Goal: Information Seeking & Learning: Learn about a topic

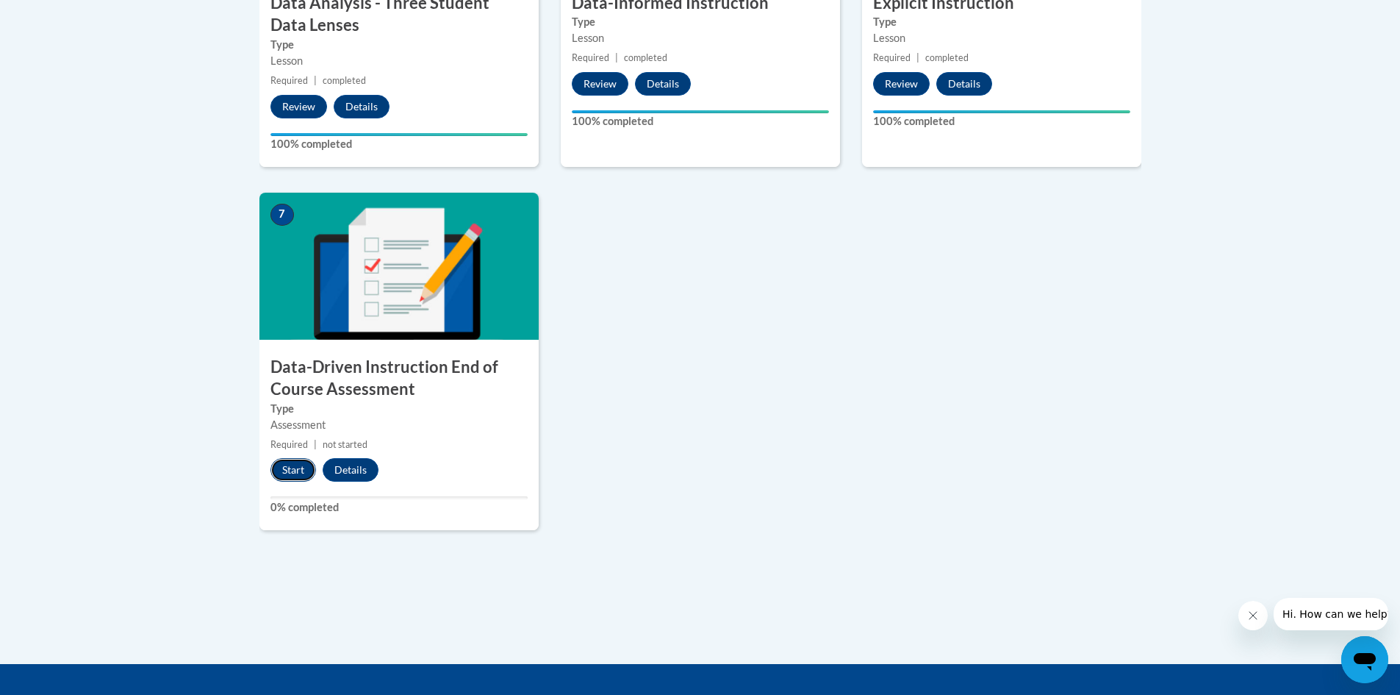
click at [291, 470] on button "Start" at bounding box center [293, 470] width 46 height 24
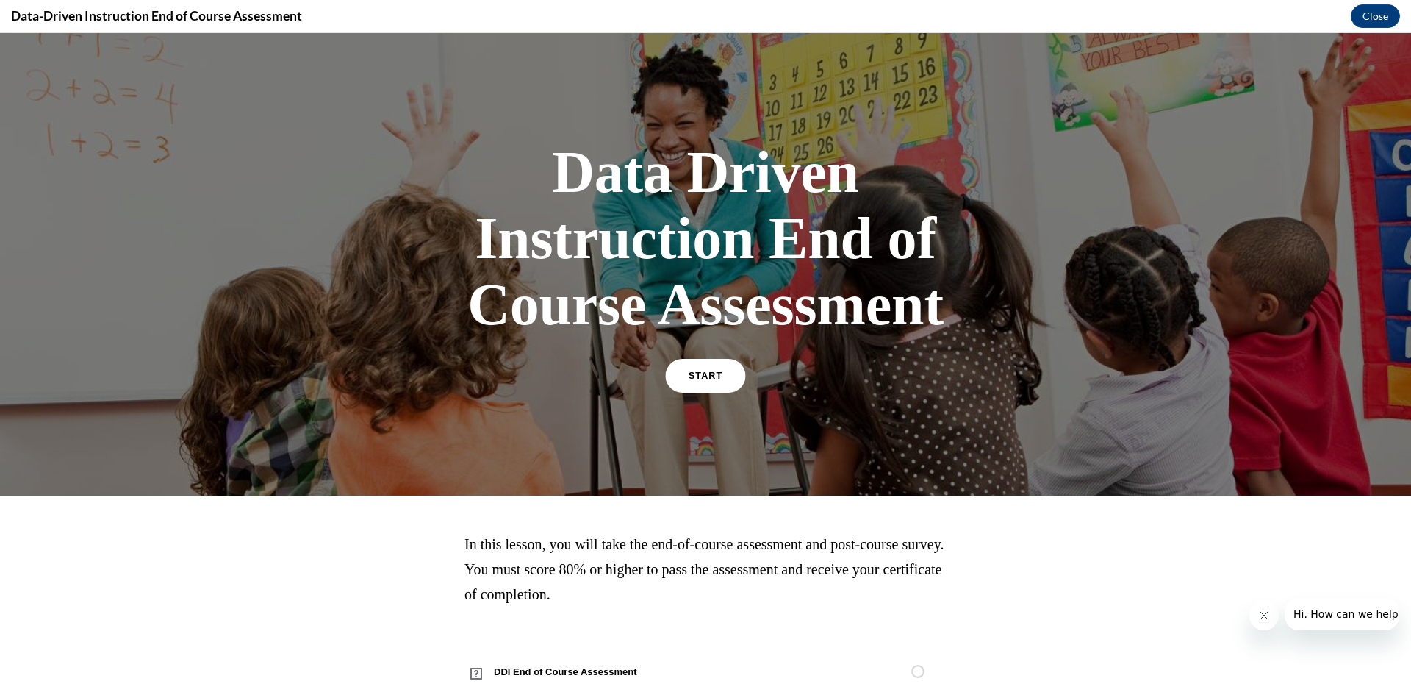
click at [689, 377] on span "START" at bounding box center [706, 375] width 34 height 11
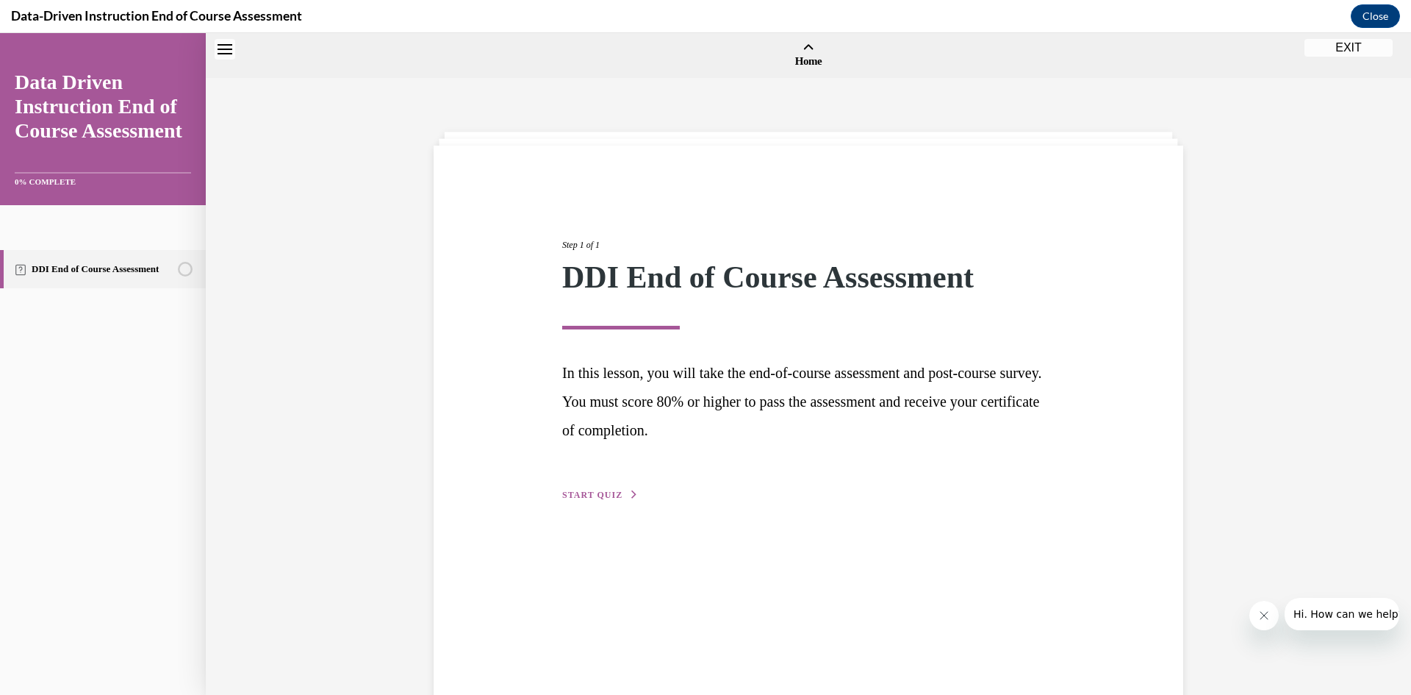
scroll to position [46, 0]
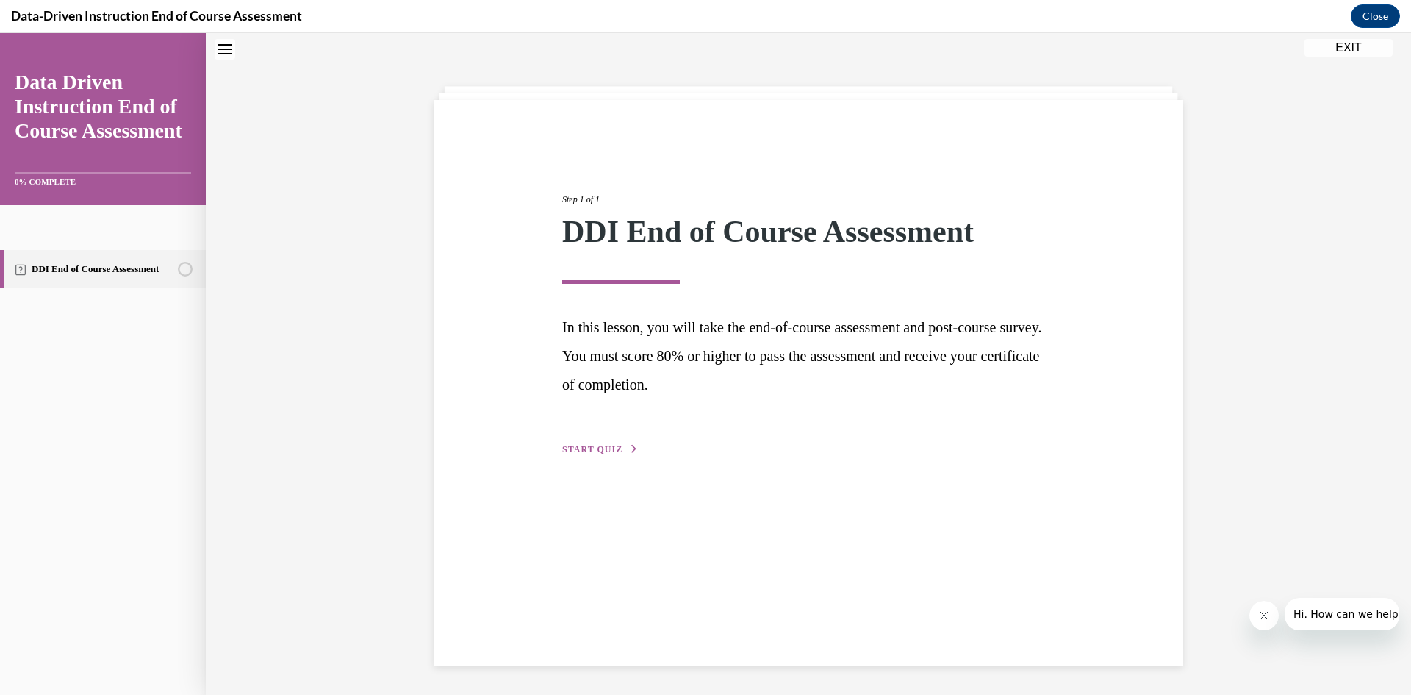
click at [604, 448] on span "START QUIZ" at bounding box center [592, 449] width 60 height 10
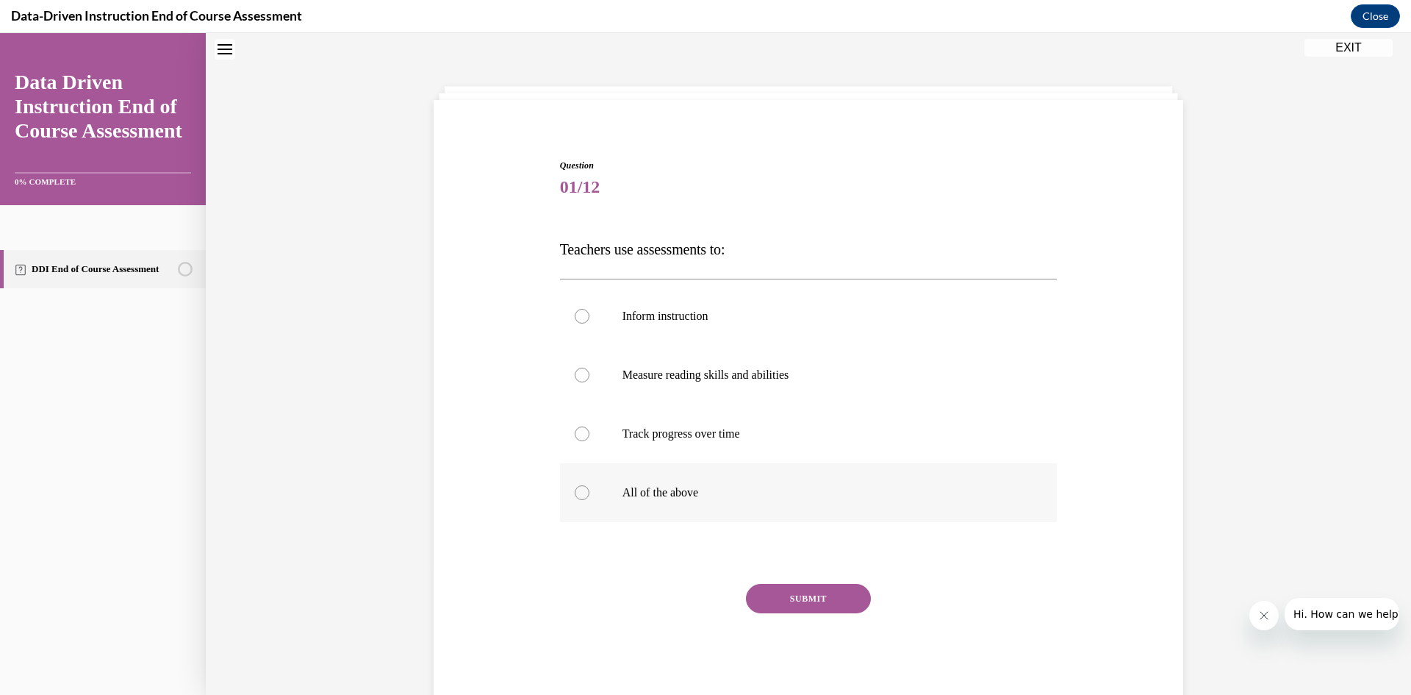
click at [640, 483] on label "All of the above" at bounding box center [809, 492] width 498 height 59
click at [589, 485] on input "All of the above" at bounding box center [582, 492] width 15 height 15
radio input "true"
click at [827, 595] on button "SUBMIT" at bounding box center [808, 598] width 125 height 29
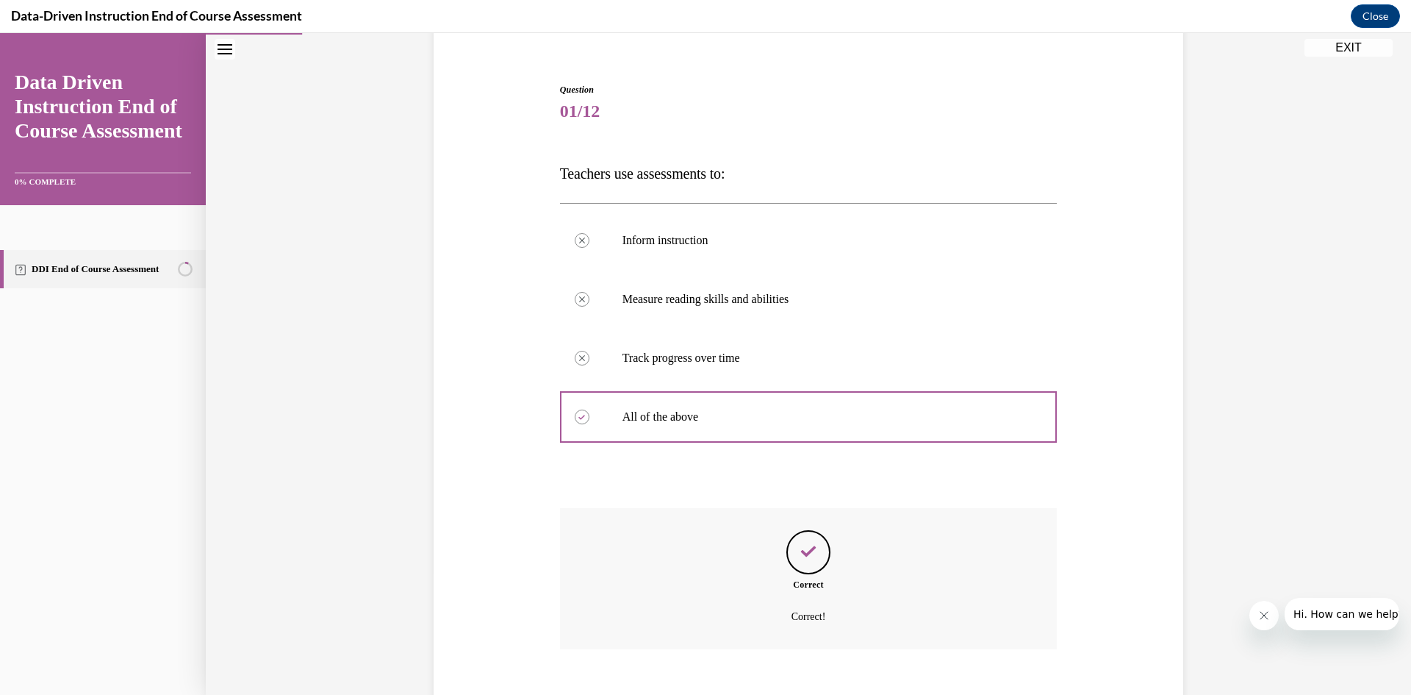
scroll to position [204, 0]
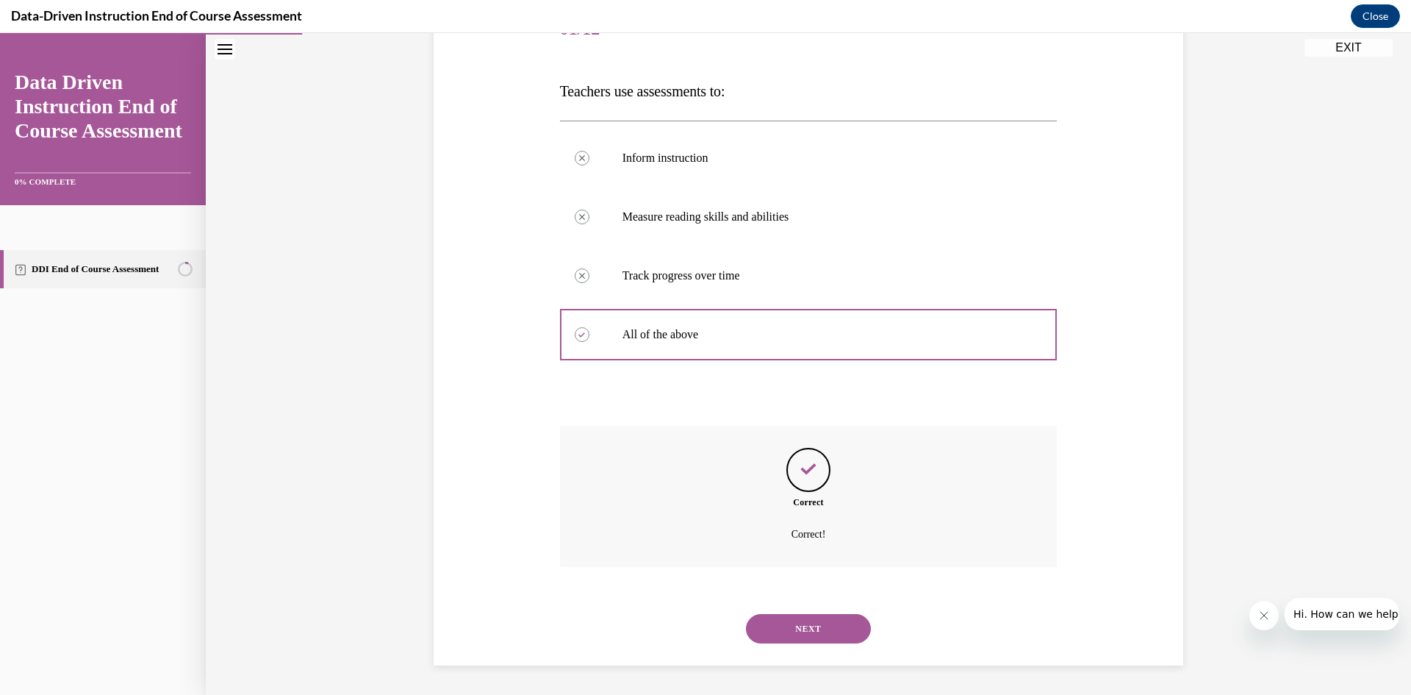
click at [801, 620] on button "NEXT" at bounding box center [808, 628] width 125 height 29
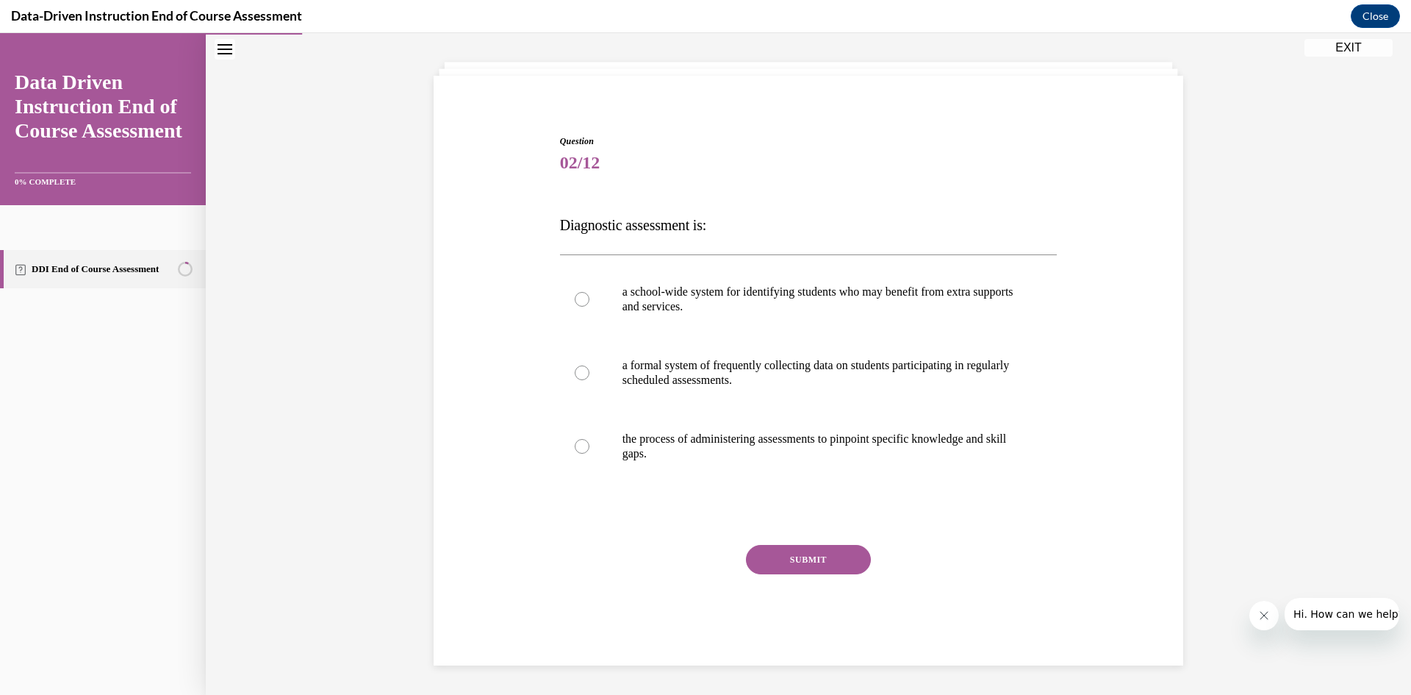
scroll to position [70, 0]
click at [575, 449] on div at bounding box center [582, 446] width 15 height 15
click at [575, 449] on input "the process of administering assessments to pinpoint specific knowledge and ski…" at bounding box center [582, 446] width 15 height 15
radio input "true"
click at [811, 562] on button "SUBMIT" at bounding box center [808, 559] width 125 height 29
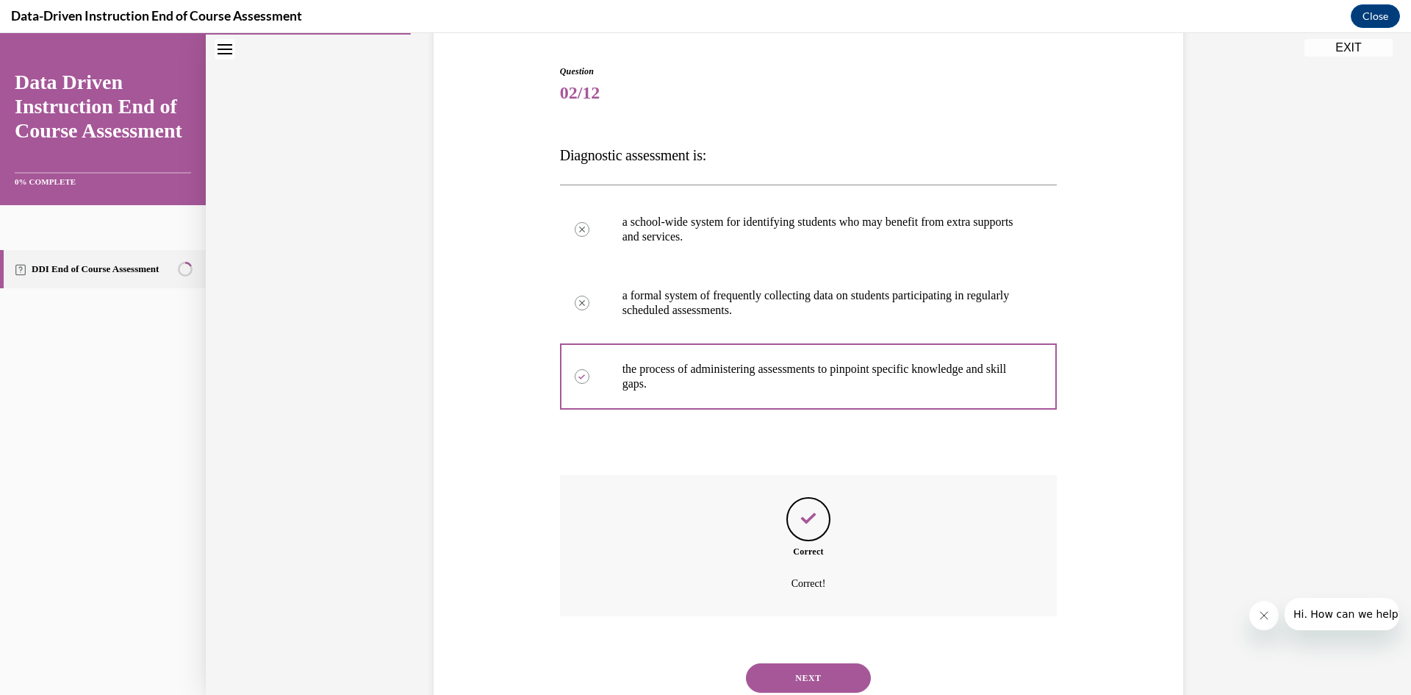
scroll to position [189, 0]
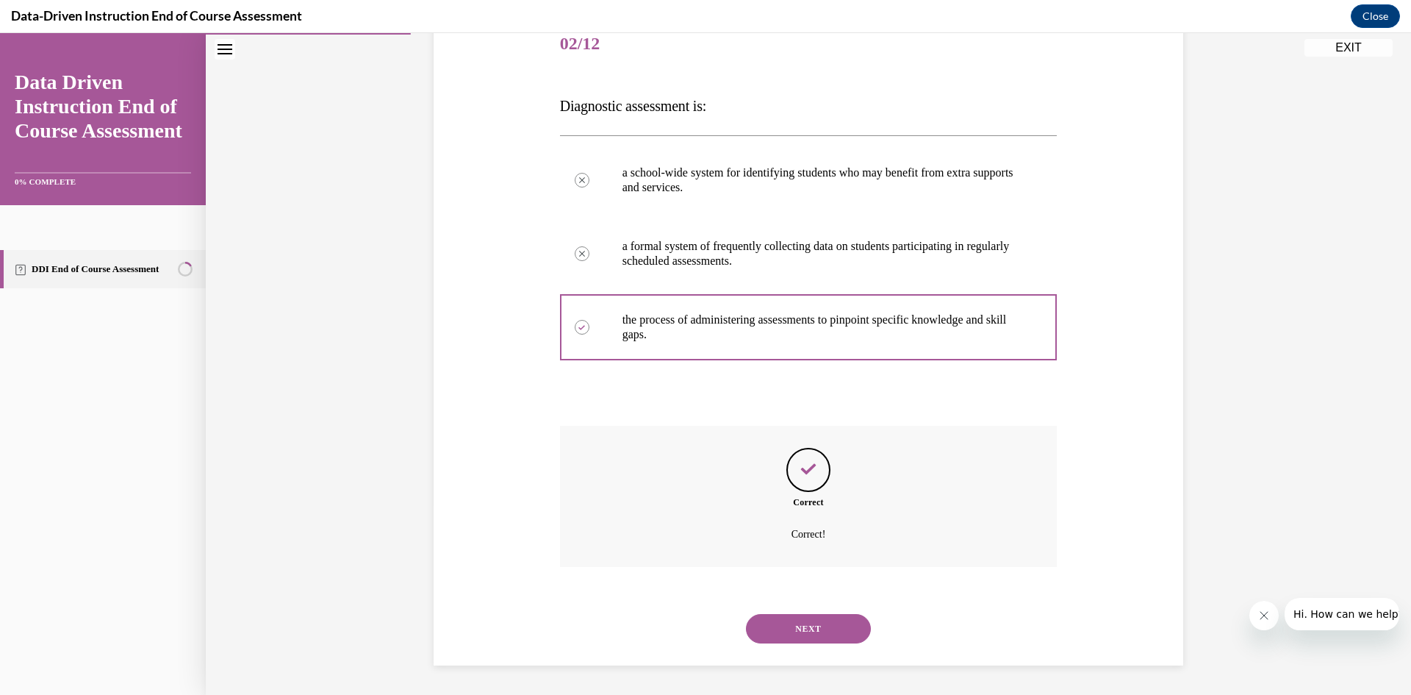
click at [808, 624] on button "NEXT" at bounding box center [808, 628] width 125 height 29
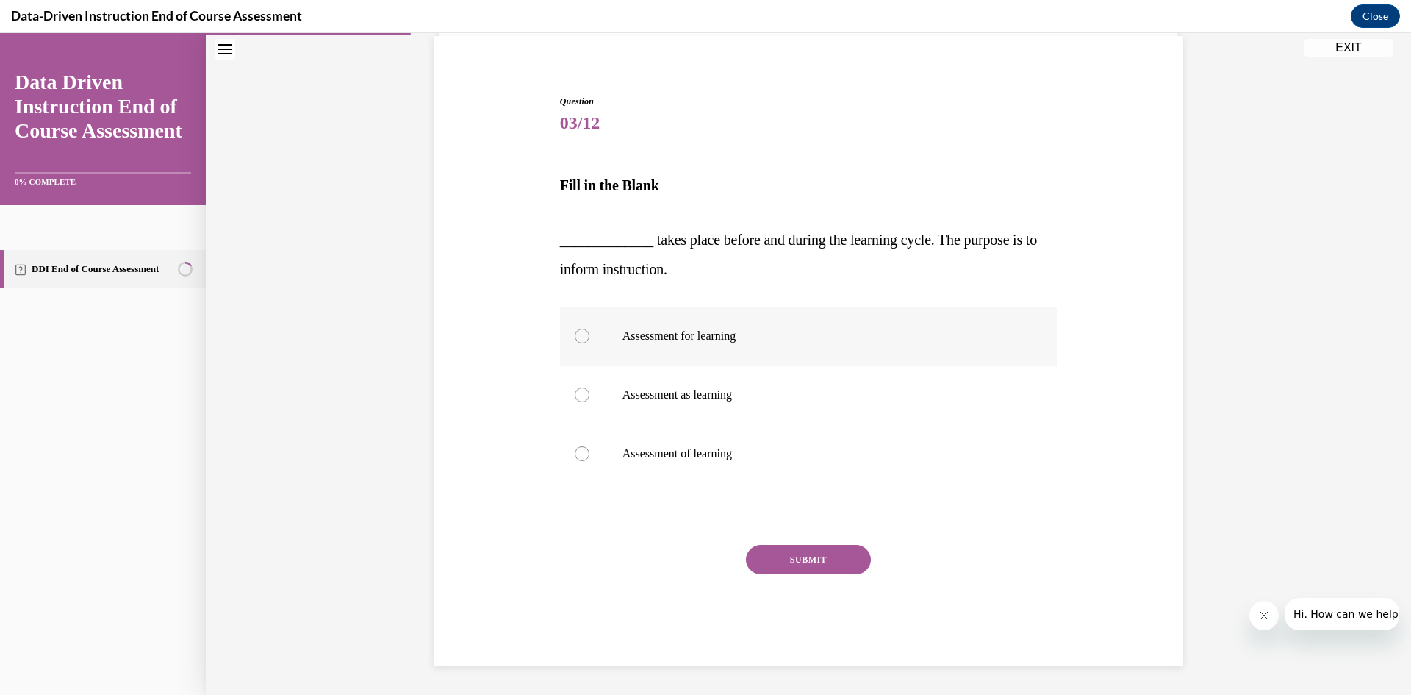
click at [661, 337] on p "Assessment for learning" at bounding box center [822, 336] width 398 height 15
click at [589, 337] on input "Assessment for learning" at bounding box center [582, 336] width 15 height 15
radio input "true"
click at [793, 556] on button "SUBMIT" at bounding box center [808, 559] width 125 height 29
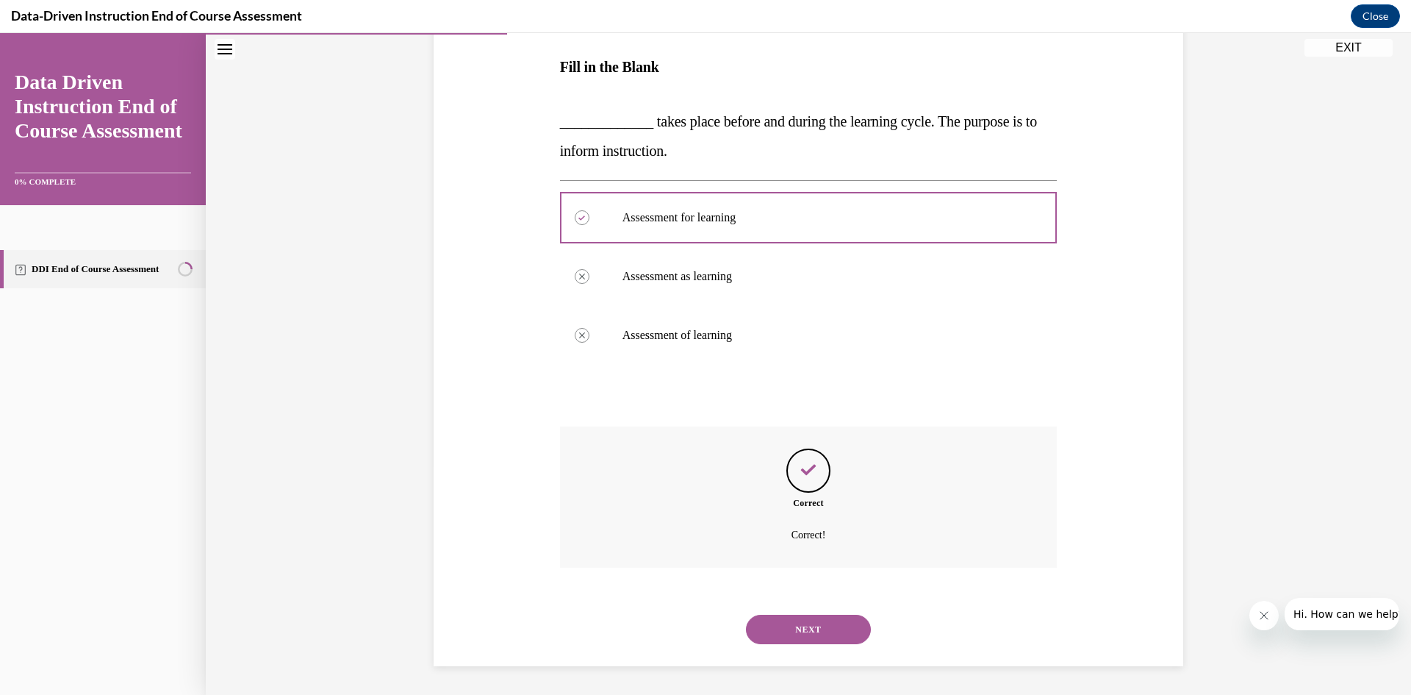
scroll to position [229, 0]
click at [794, 623] on button "NEXT" at bounding box center [808, 628] width 125 height 29
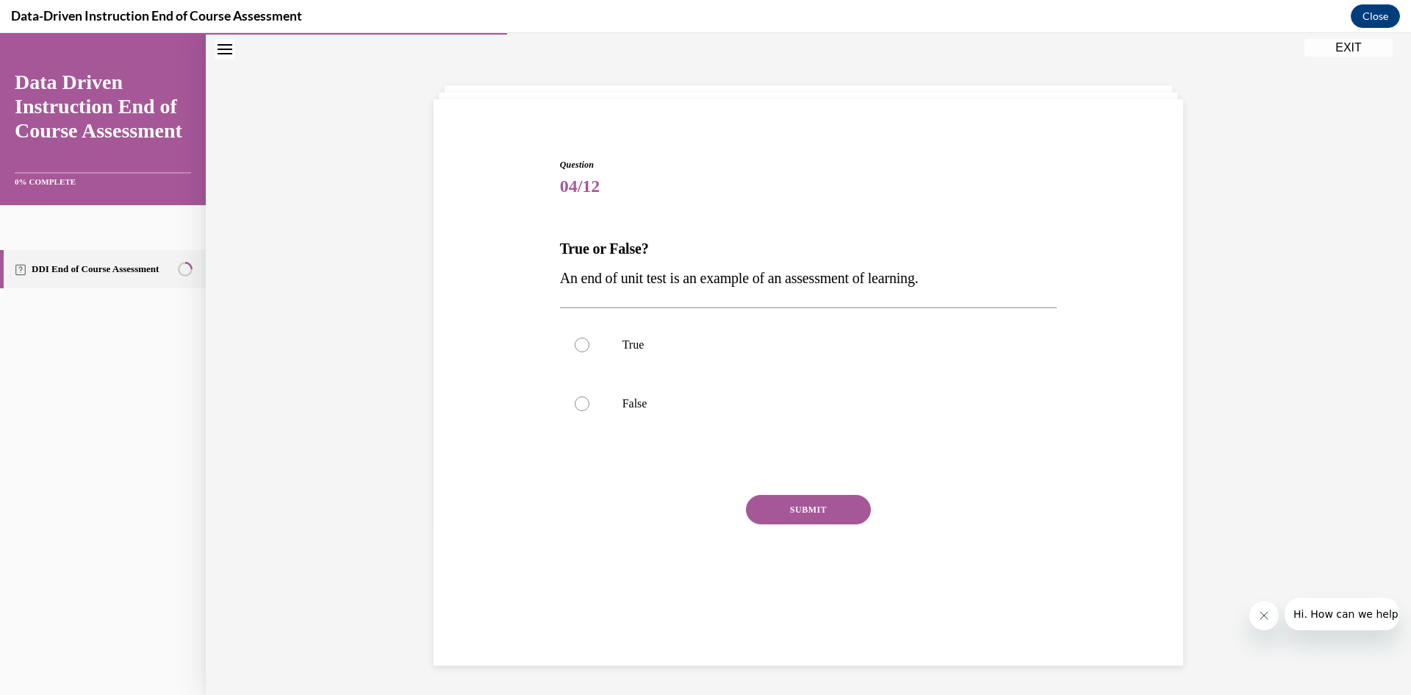
scroll to position [46, 0]
click at [638, 341] on p "True" at bounding box center [822, 344] width 398 height 15
click at [589, 341] on input "True" at bounding box center [582, 344] width 15 height 15
radio input "true"
click at [835, 514] on button "SUBMIT" at bounding box center [808, 509] width 125 height 29
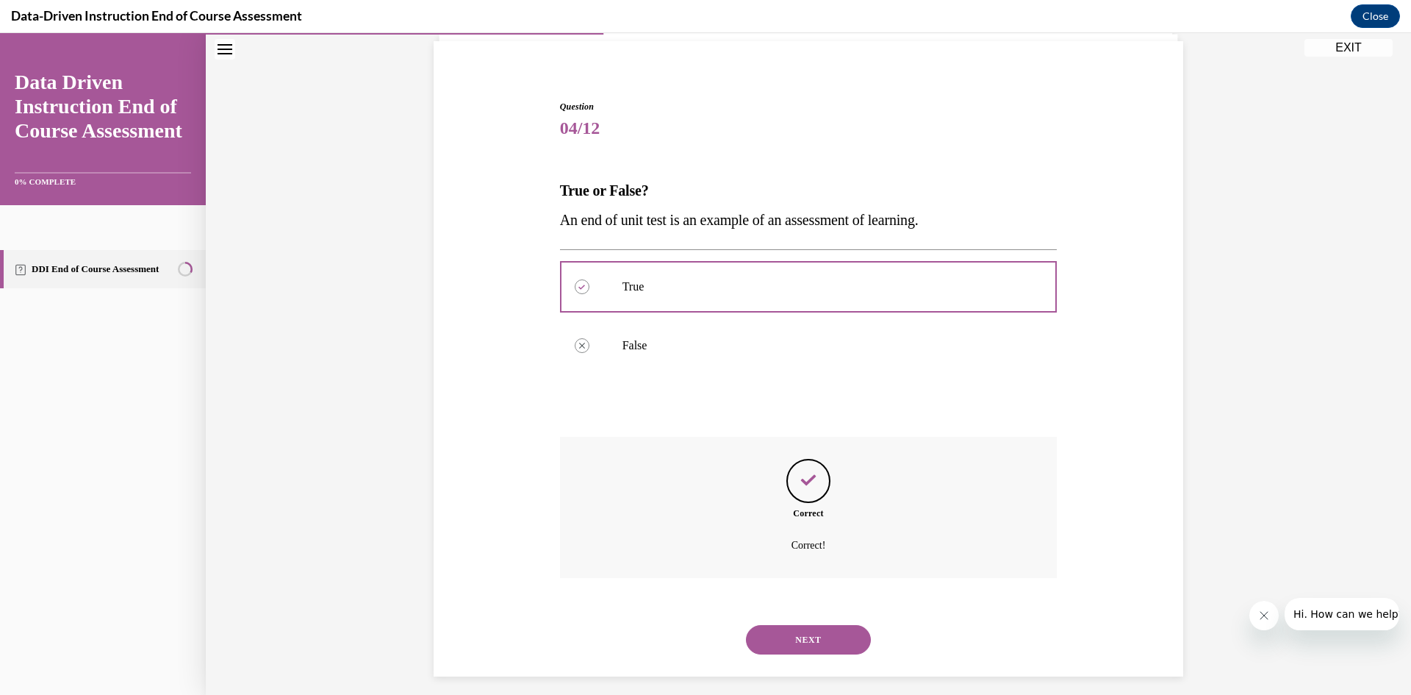
scroll to position [115, 0]
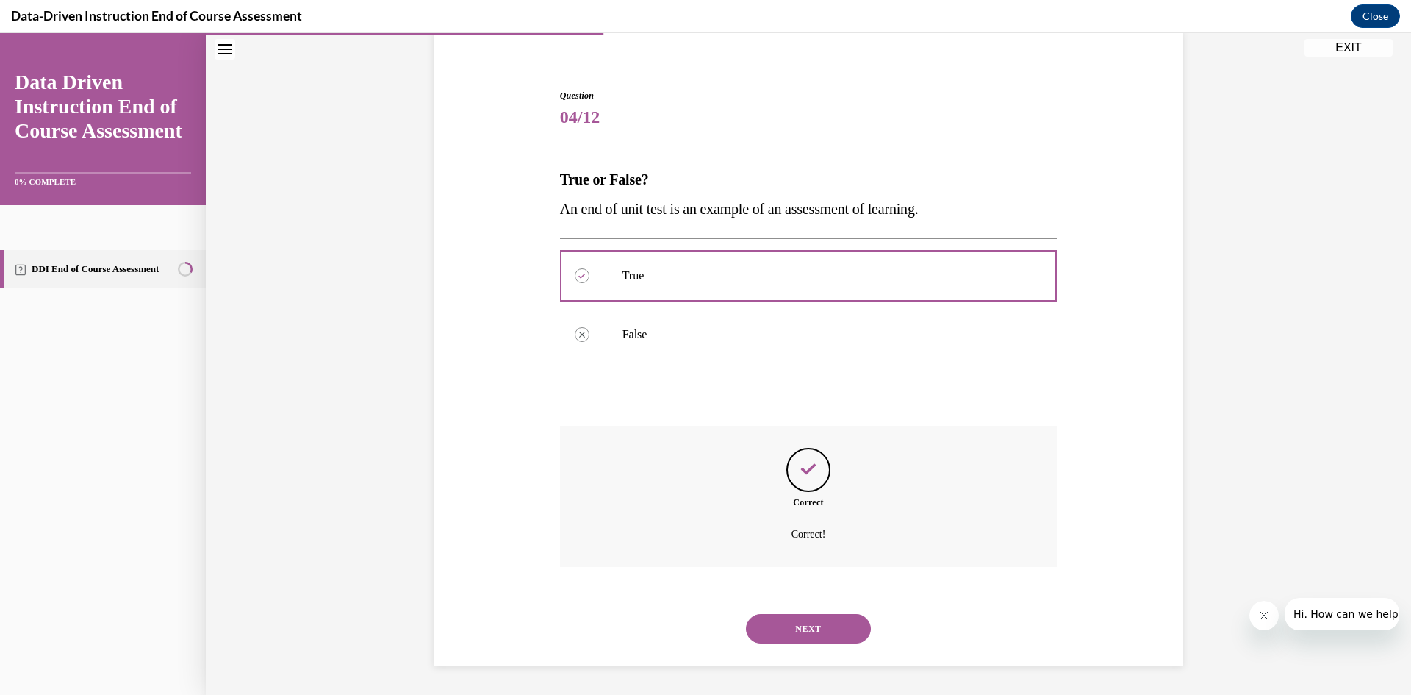
click at [804, 631] on button "NEXT" at bounding box center [808, 628] width 125 height 29
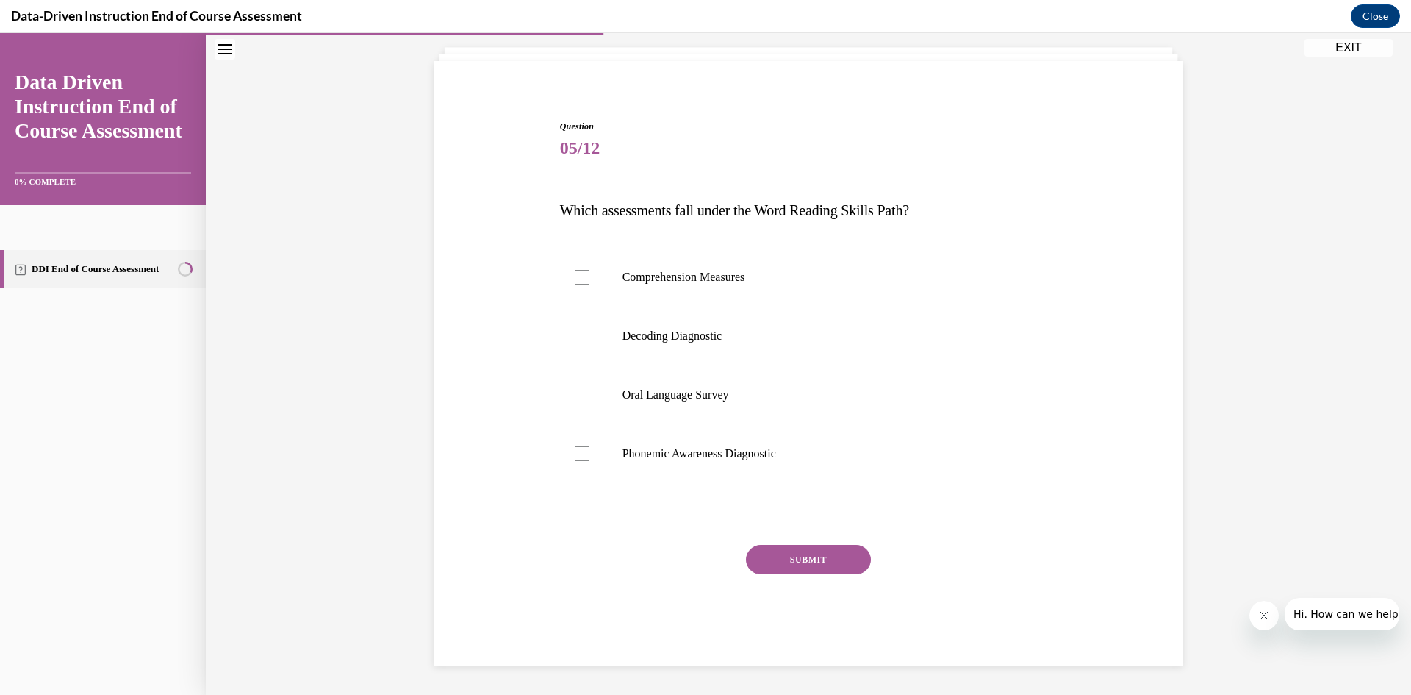
scroll to position [46, 0]
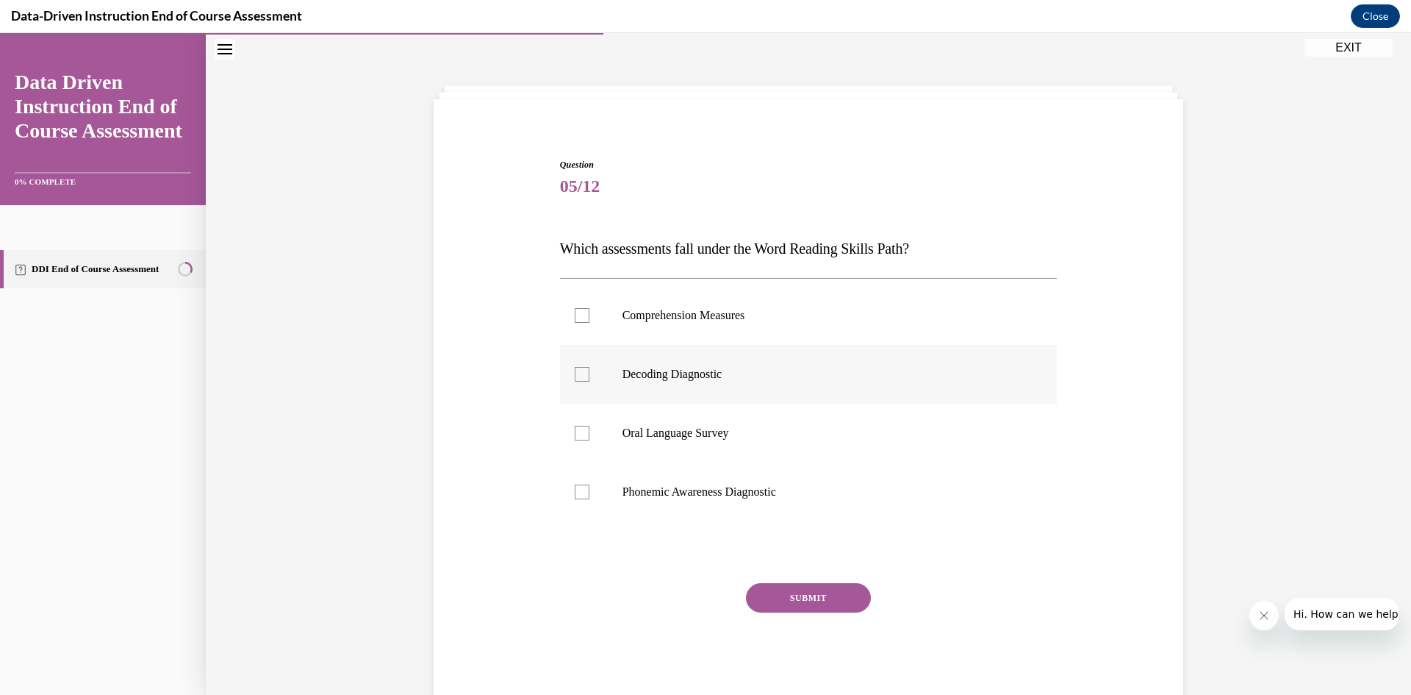
click at [700, 374] on p "Decoding Diagnostic" at bounding box center [822, 374] width 398 height 15
click at [589, 374] on input "Decoding Diagnostic" at bounding box center [582, 374] width 15 height 15
checkbox input "true"
click at [681, 484] on label "Phonemic Awareness Diagnostic" at bounding box center [809, 491] width 498 height 59
click at [589, 484] on input "Phonemic Awareness Diagnostic" at bounding box center [582, 491] width 15 height 15
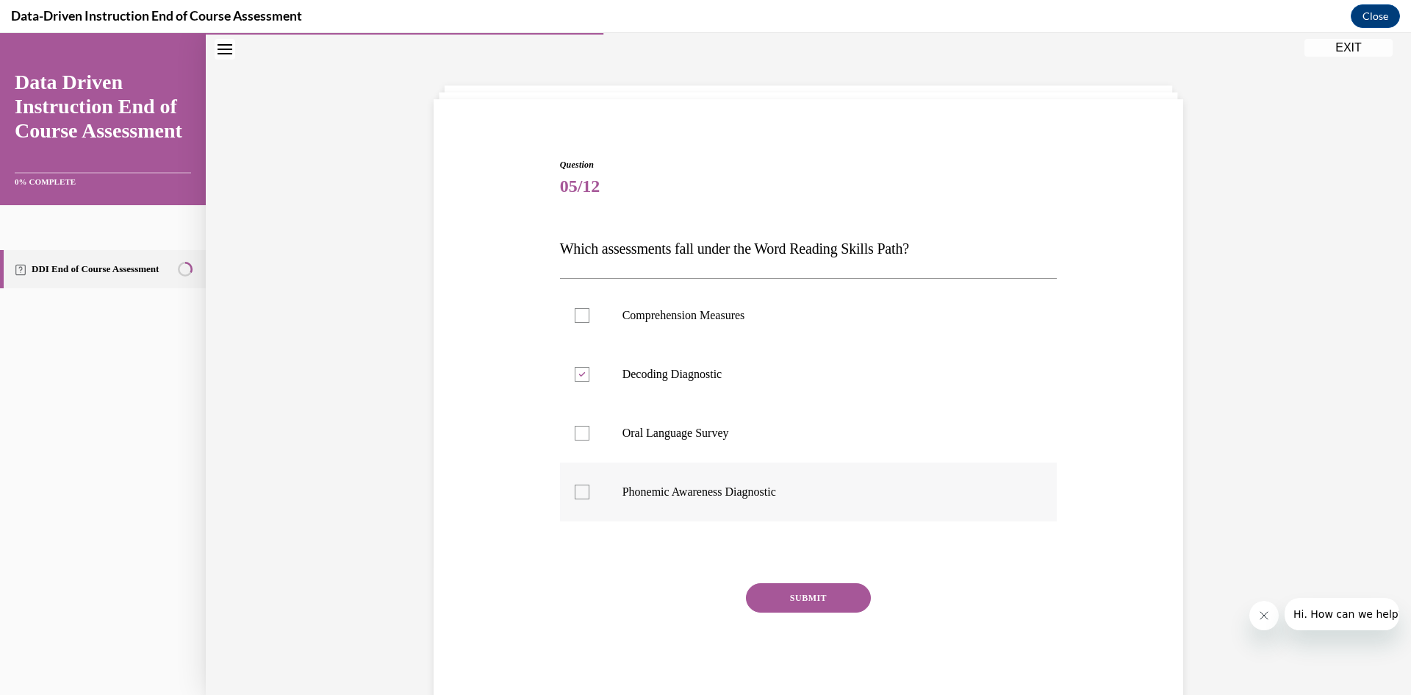
checkbox input "true"
click at [799, 598] on button "SUBMIT" at bounding box center [808, 597] width 125 height 29
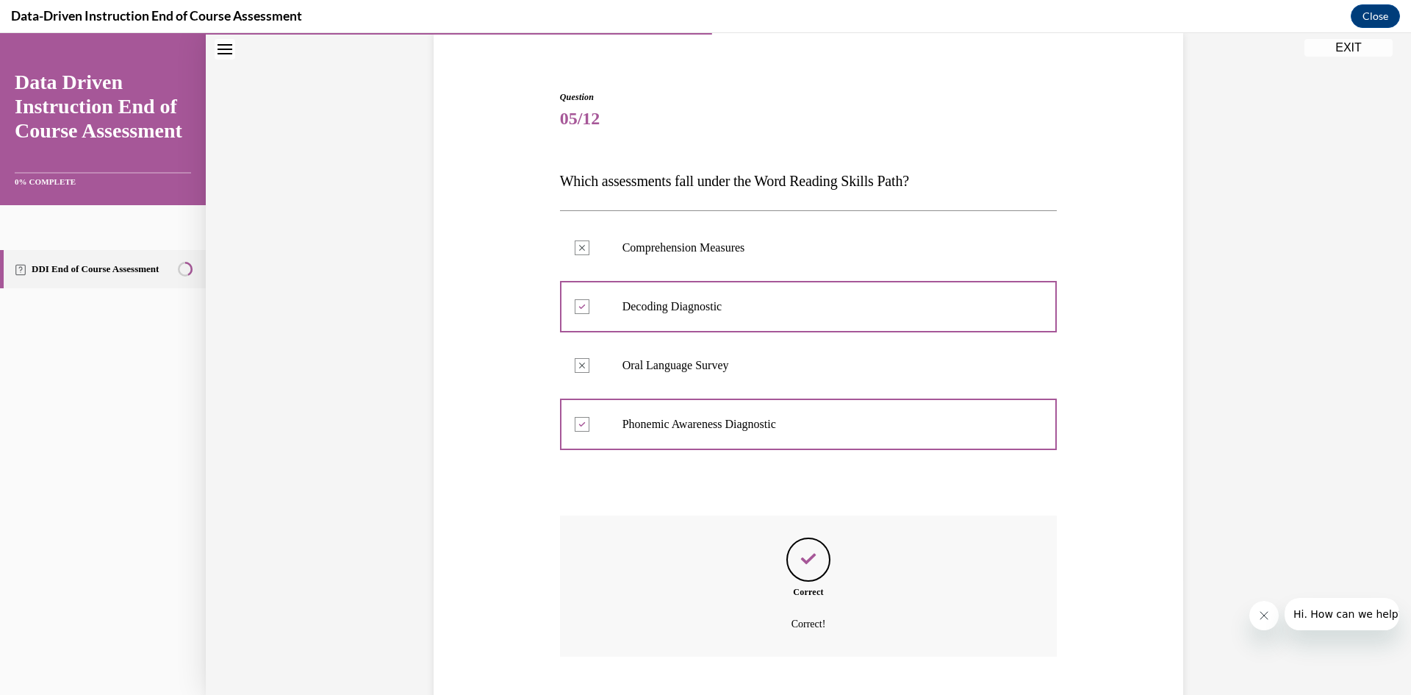
scroll to position [204, 0]
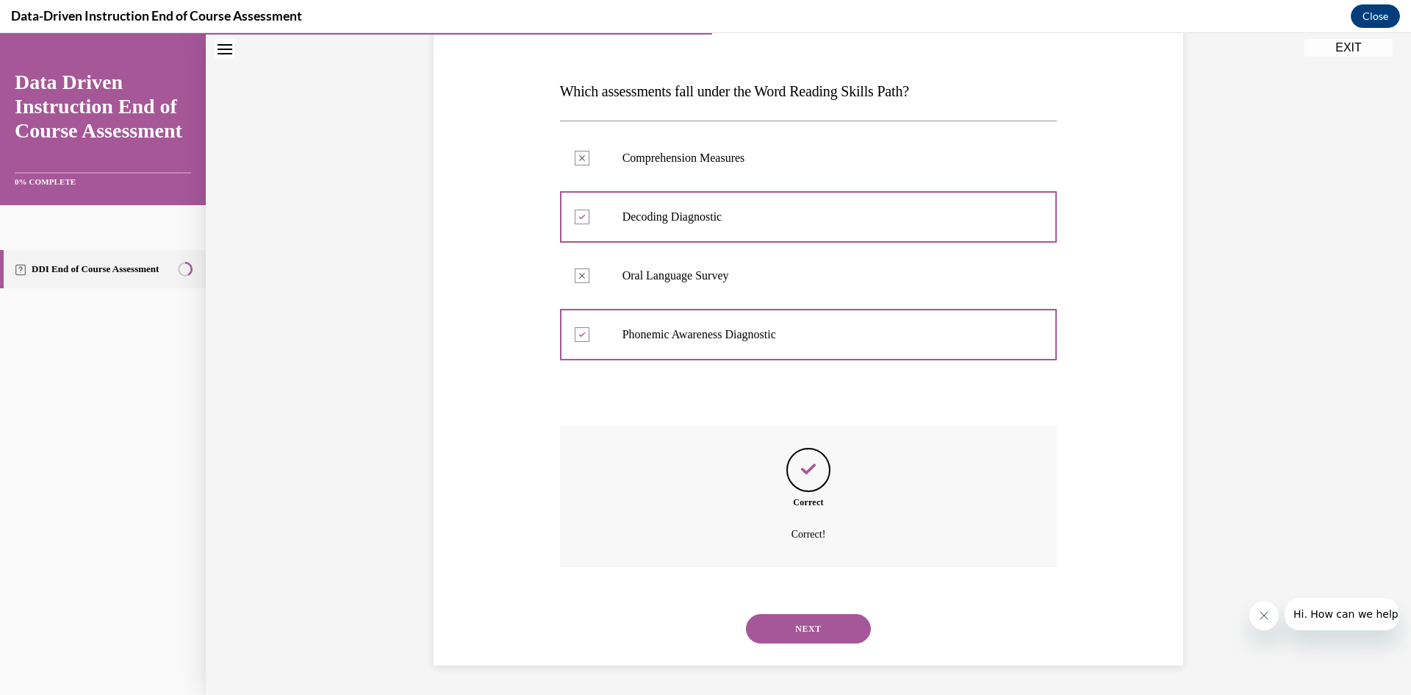
click at [800, 625] on button "NEXT" at bounding box center [808, 628] width 125 height 29
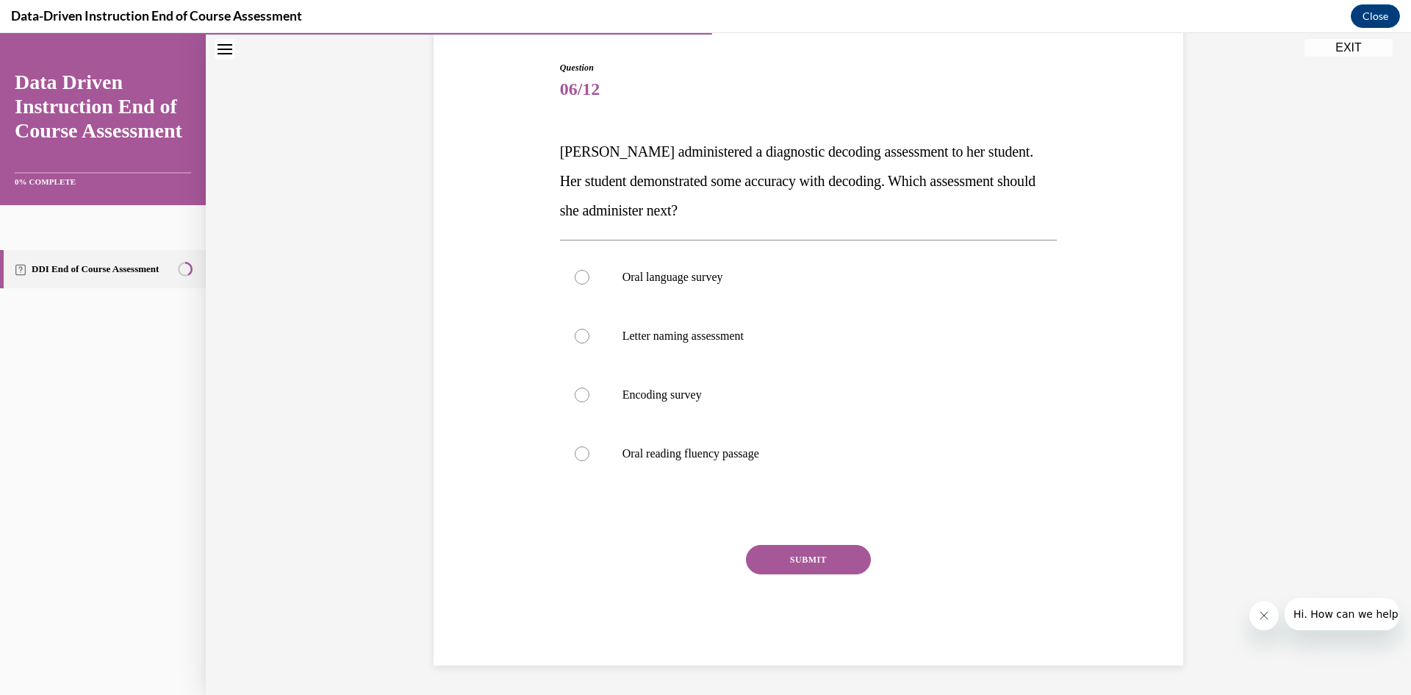
scroll to position [143, 0]
click at [694, 400] on p "Encoding survey" at bounding box center [822, 394] width 398 height 15
click at [589, 400] on input "Encoding survey" at bounding box center [582, 394] width 15 height 15
radio input "true"
click at [787, 553] on button "SUBMIT" at bounding box center [808, 559] width 125 height 29
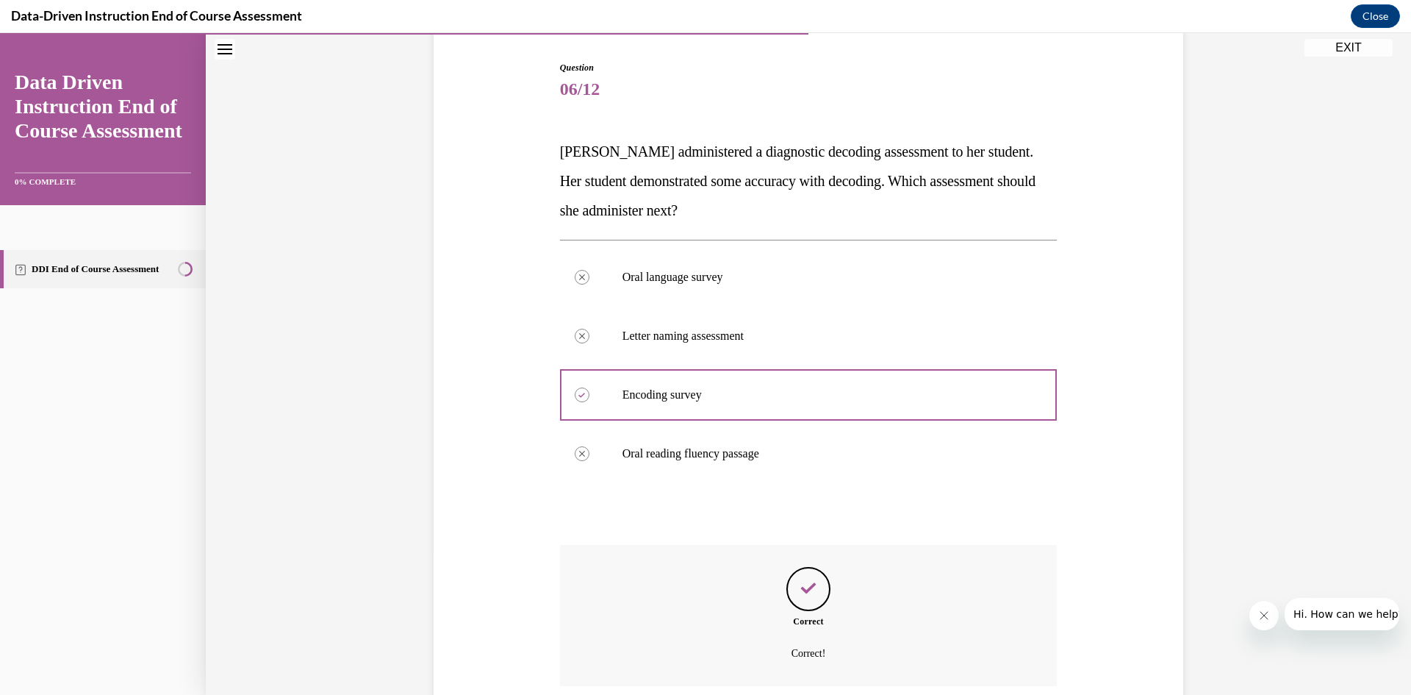
scroll to position [262, 0]
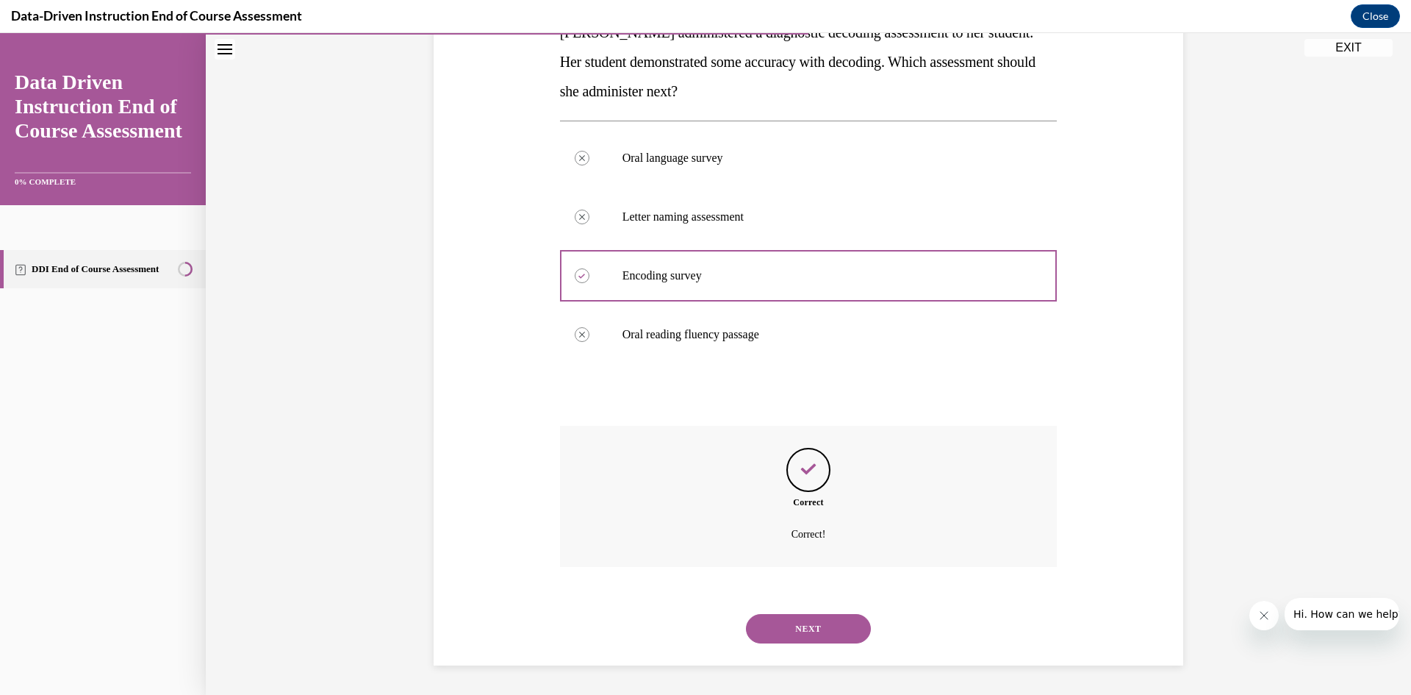
click at [814, 629] on button "NEXT" at bounding box center [808, 628] width 125 height 29
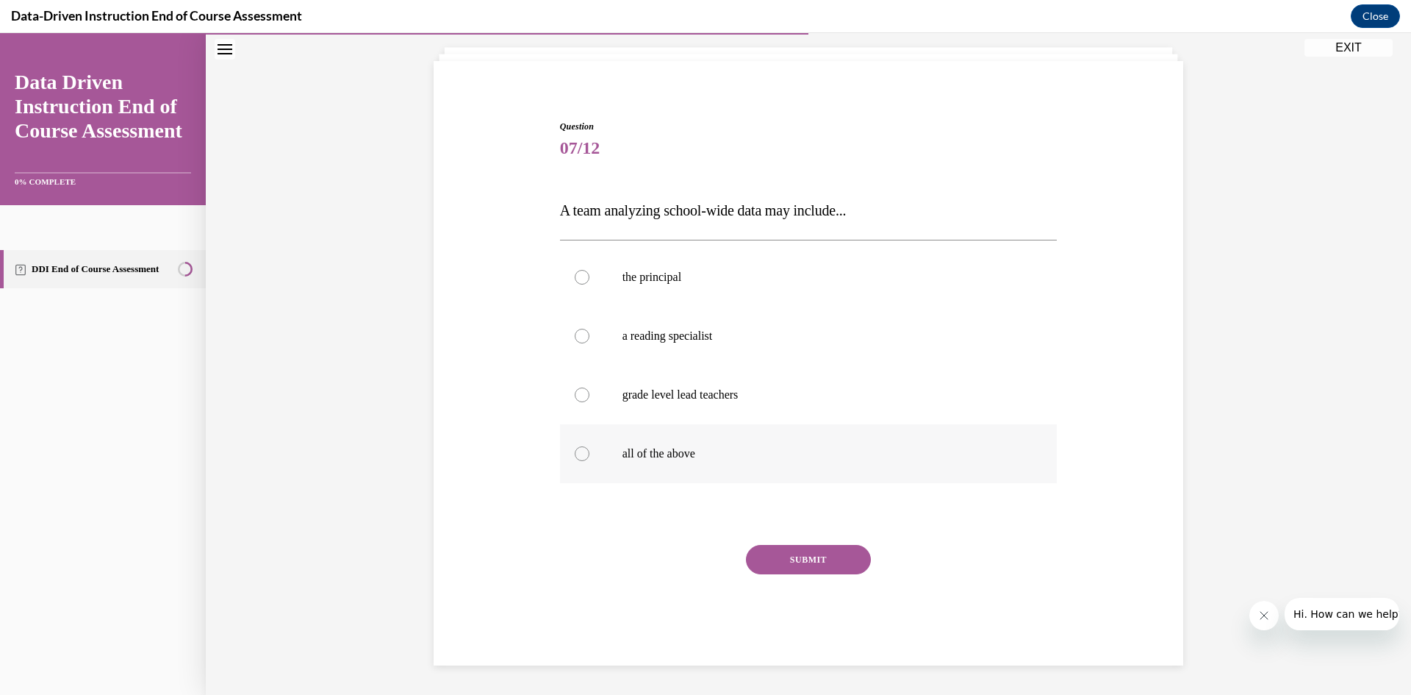
click at [662, 456] on p "all of the above" at bounding box center [822, 453] width 398 height 15
click at [589, 456] on input "all of the above" at bounding box center [582, 453] width 15 height 15
radio input "true"
click at [828, 562] on button "SUBMIT" at bounding box center [808, 559] width 125 height 29
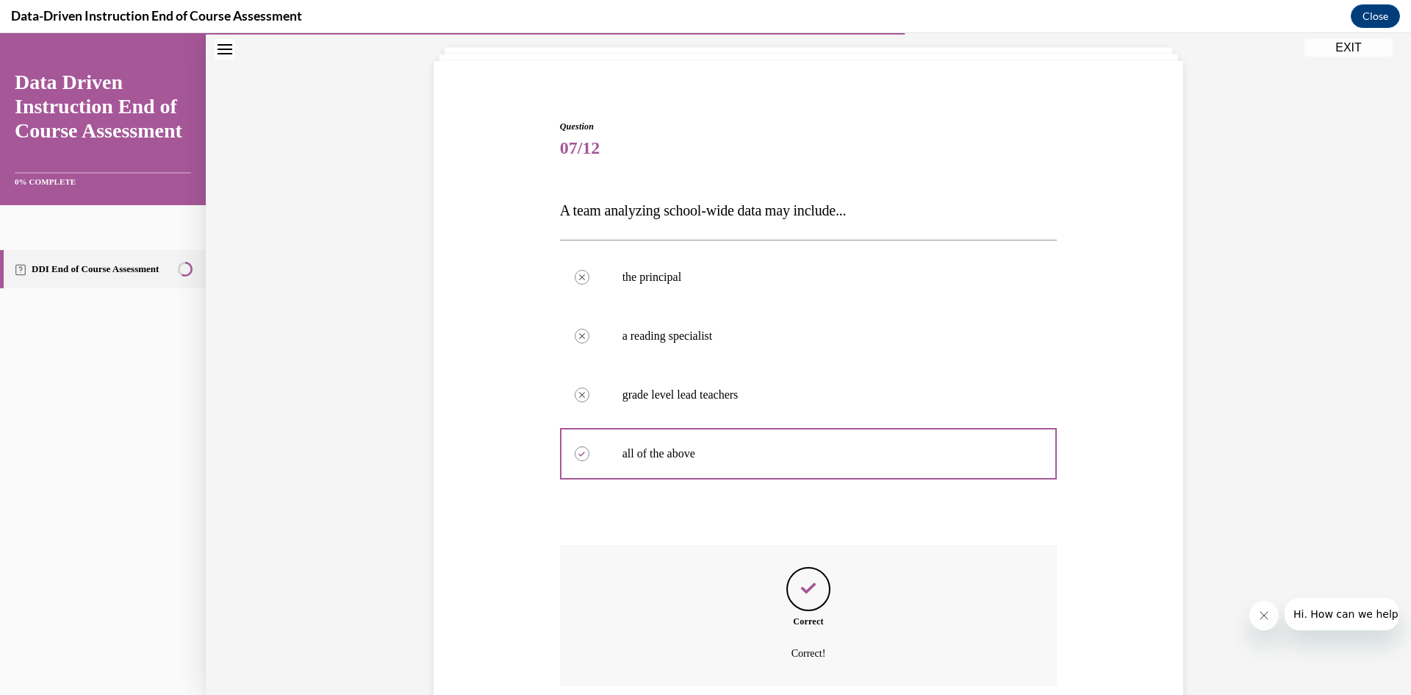
scroll to position [204, 0]
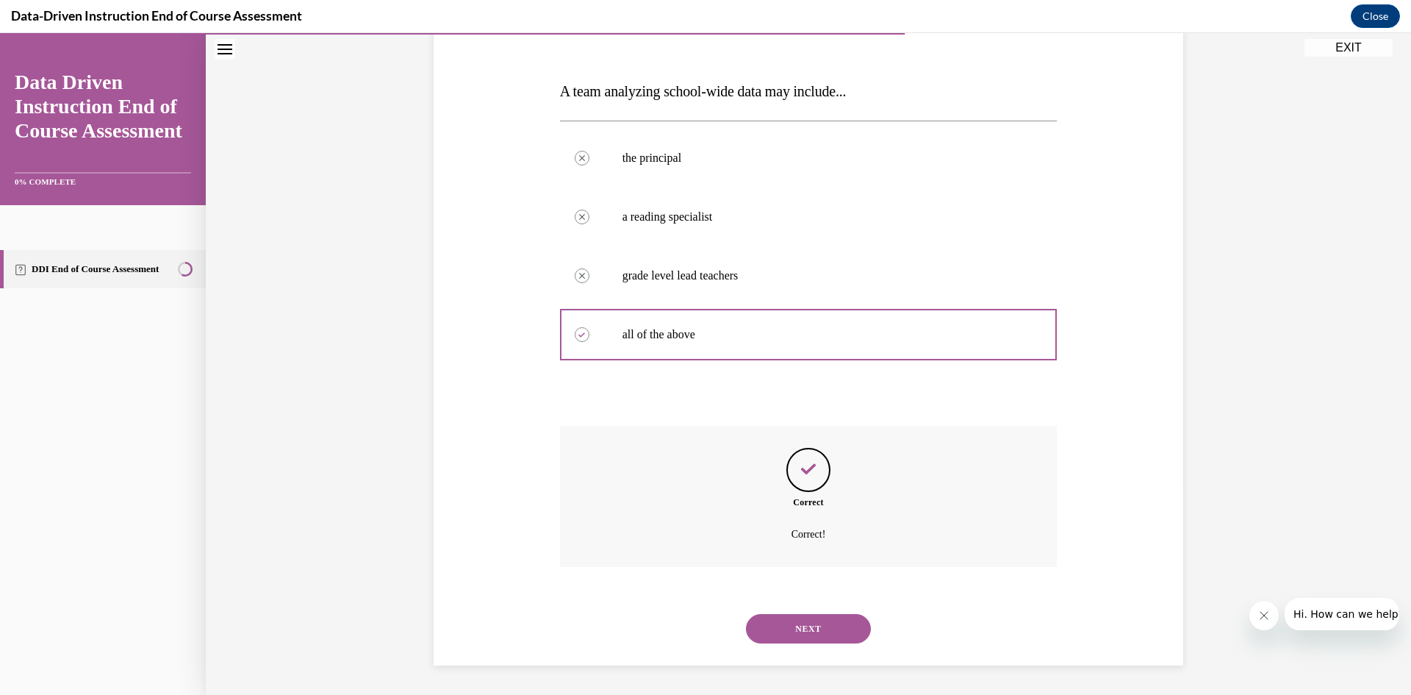
click at [805, 625] on button "NEXT" at bounding box center [808, 628] width 125 height 29
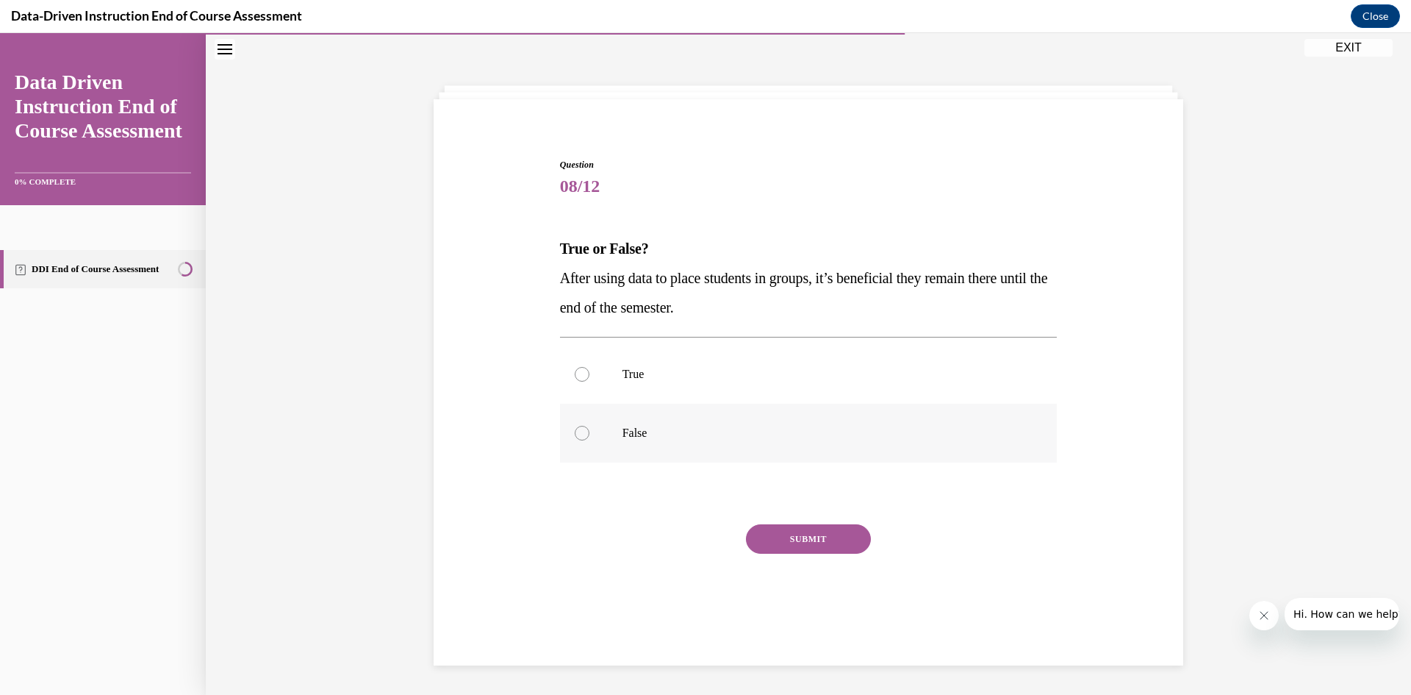
click at [637, 424] on label "False" at bounding box center [809, 432] width 498 height 59
click at [589, 426] on input "False" at bounding box center [582, 433] width 15 height 15
radio input "true"
click at [812, 534] on button "SUBMIT" at bounding box center [808, 538] width 125 height 29
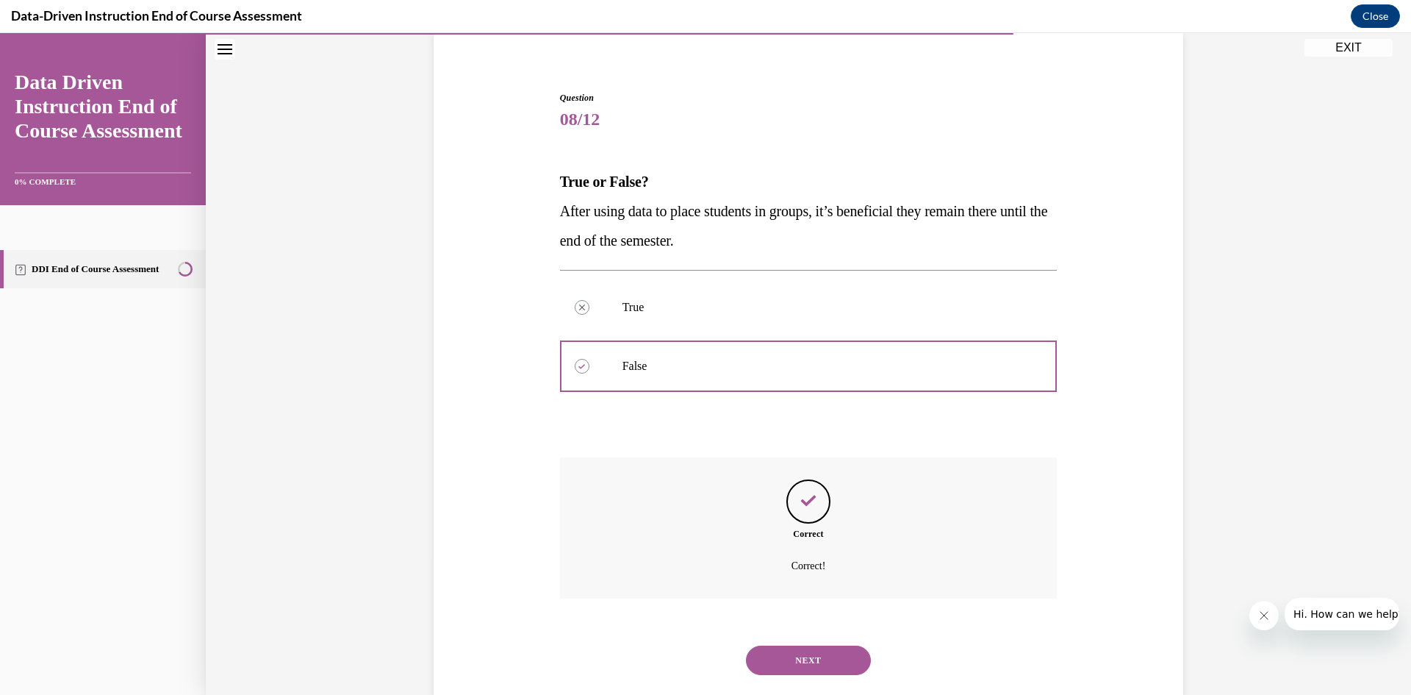
scroll to position [145, 0]
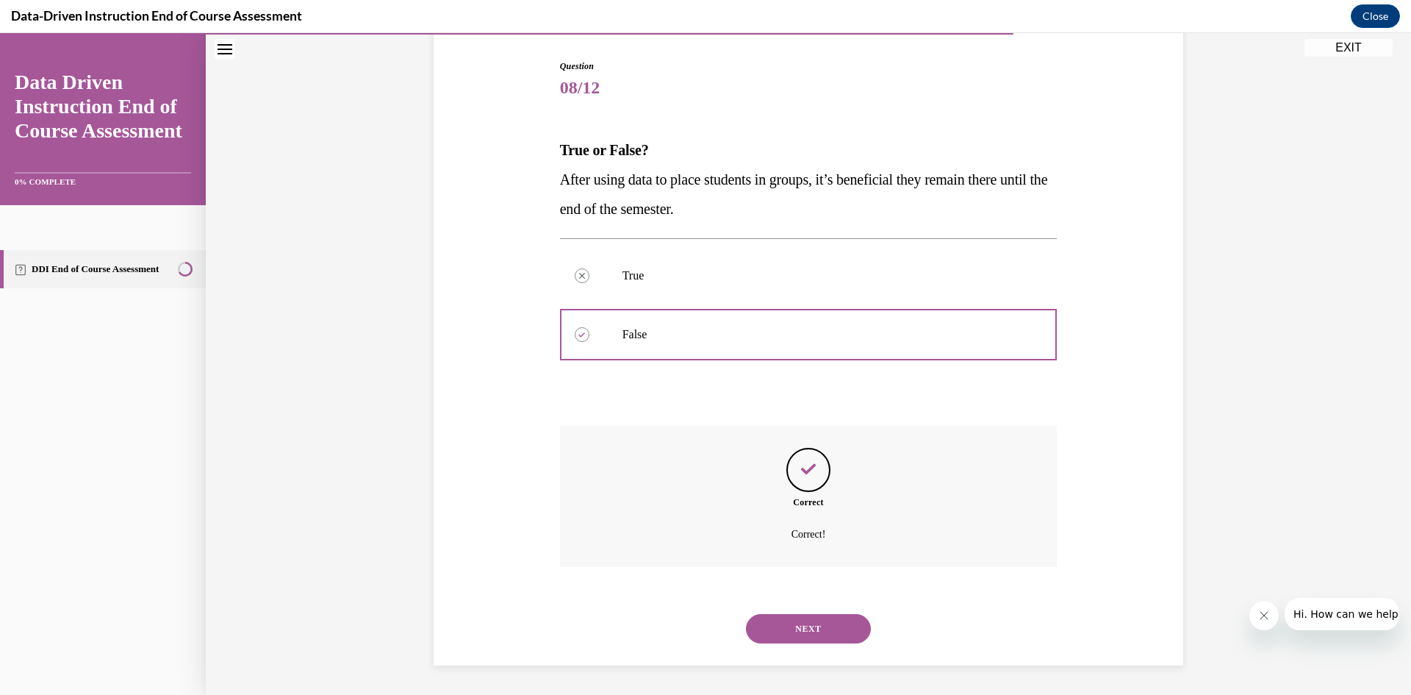
click at [819, 617] on button "NEXT" at bounding box center [808, 628] width 125 height 29
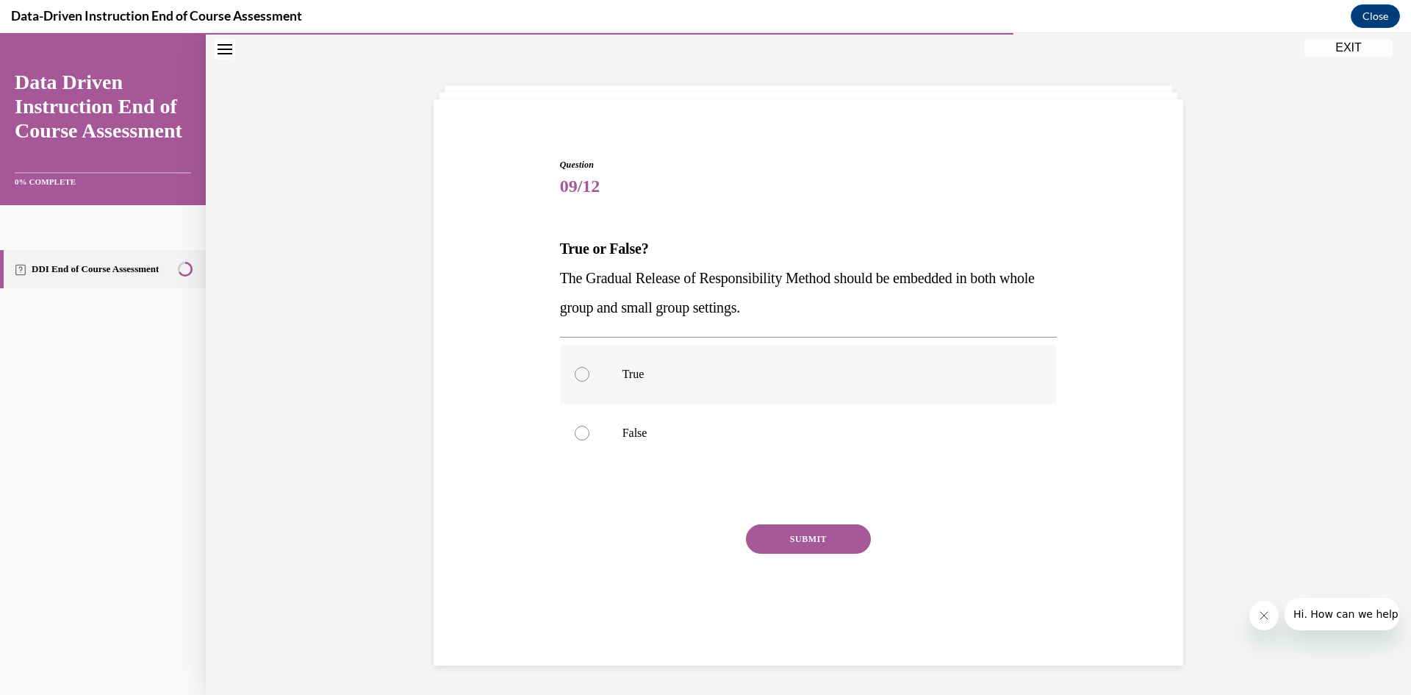
click at [656, 374] on p "True" at bounding box center [822, 374] width 398 height 15
click at [589, 374] on input "True" at bounding box center [582, 374] width 15 height 15
radio input "true"
click at [793, 539] on button "SUBMIT" at bounding box center [808, 538] width 125 height 29
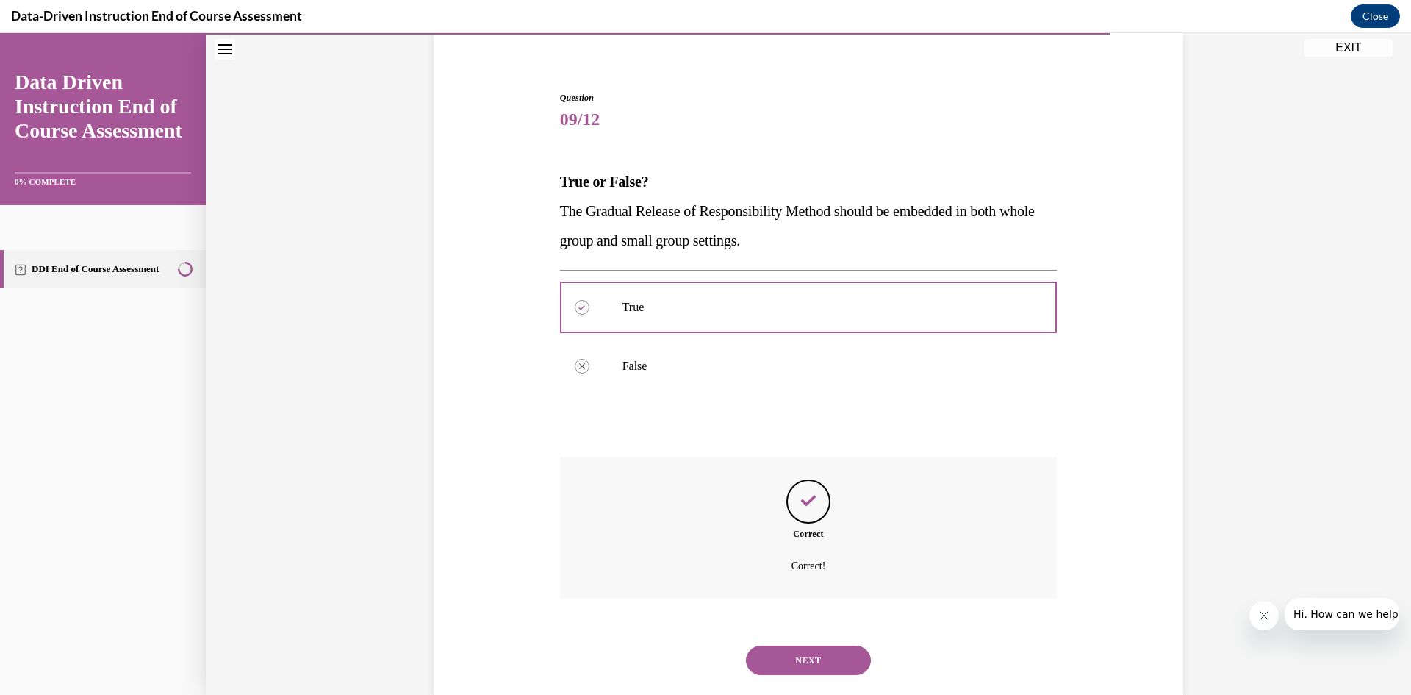
scroll to position [145, 0]
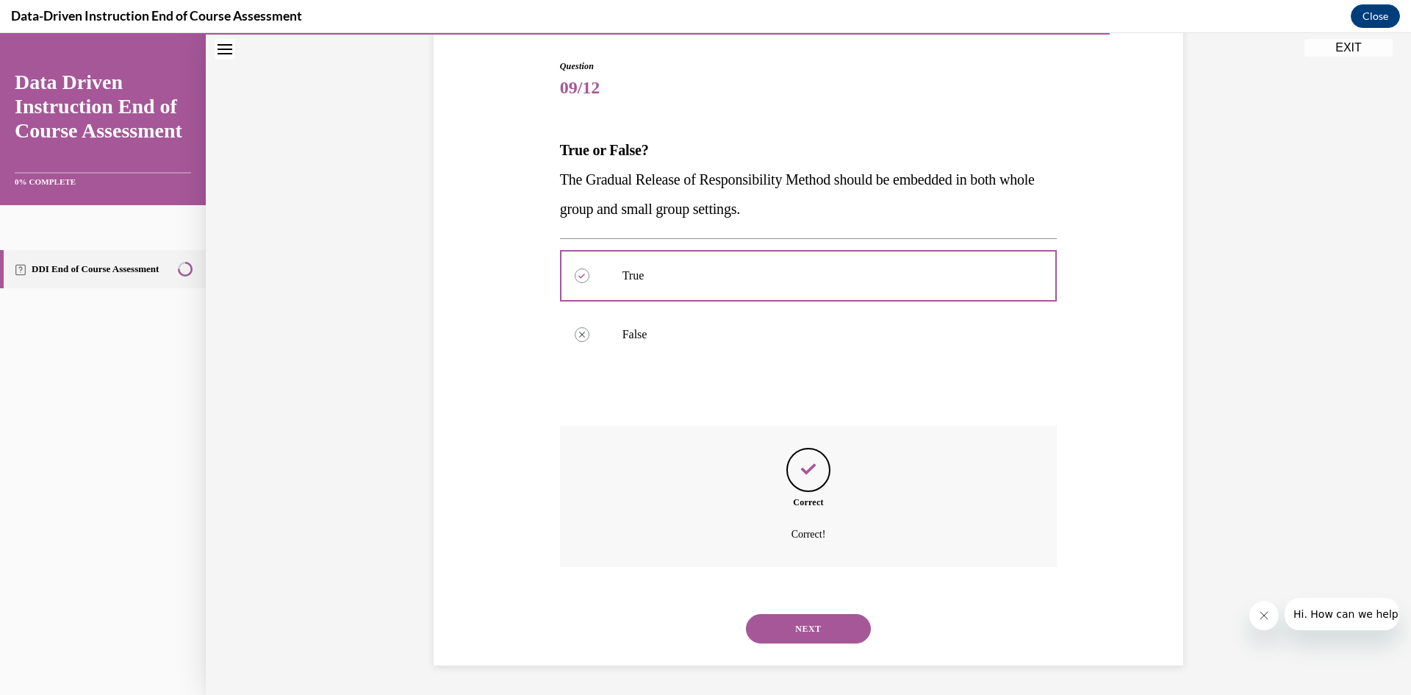
click at [809, 626] on button "NEXT" at bounding box center [808, 628] width 125 height 29
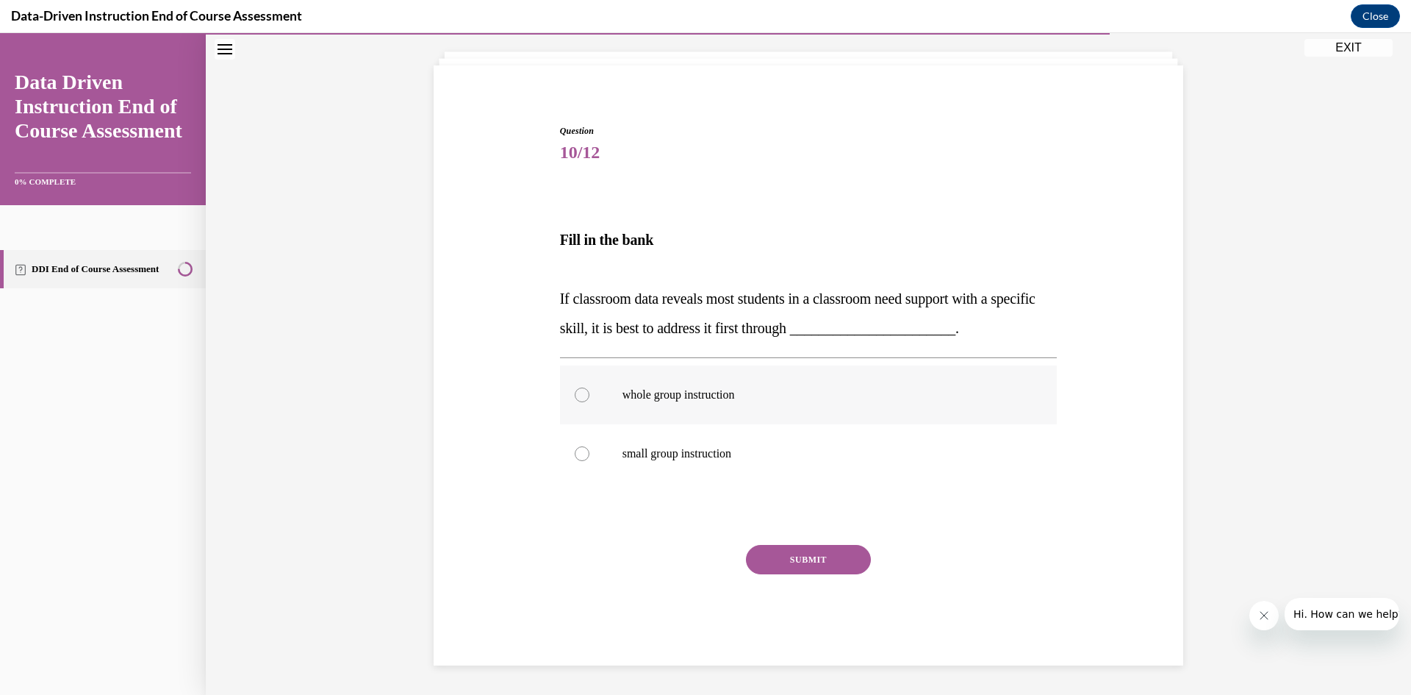
click at [628, 389] on p "whole group instruction" at bounding box center [822, 394] width 398 height 15
click at [589, 389] on input "whole group instruction" at bounding box center [582, 394] width 15 height 15
radio input "true"
click at [814, 547] on button "SUBMIT" at bounding box center [808, 559] width 125 height 29
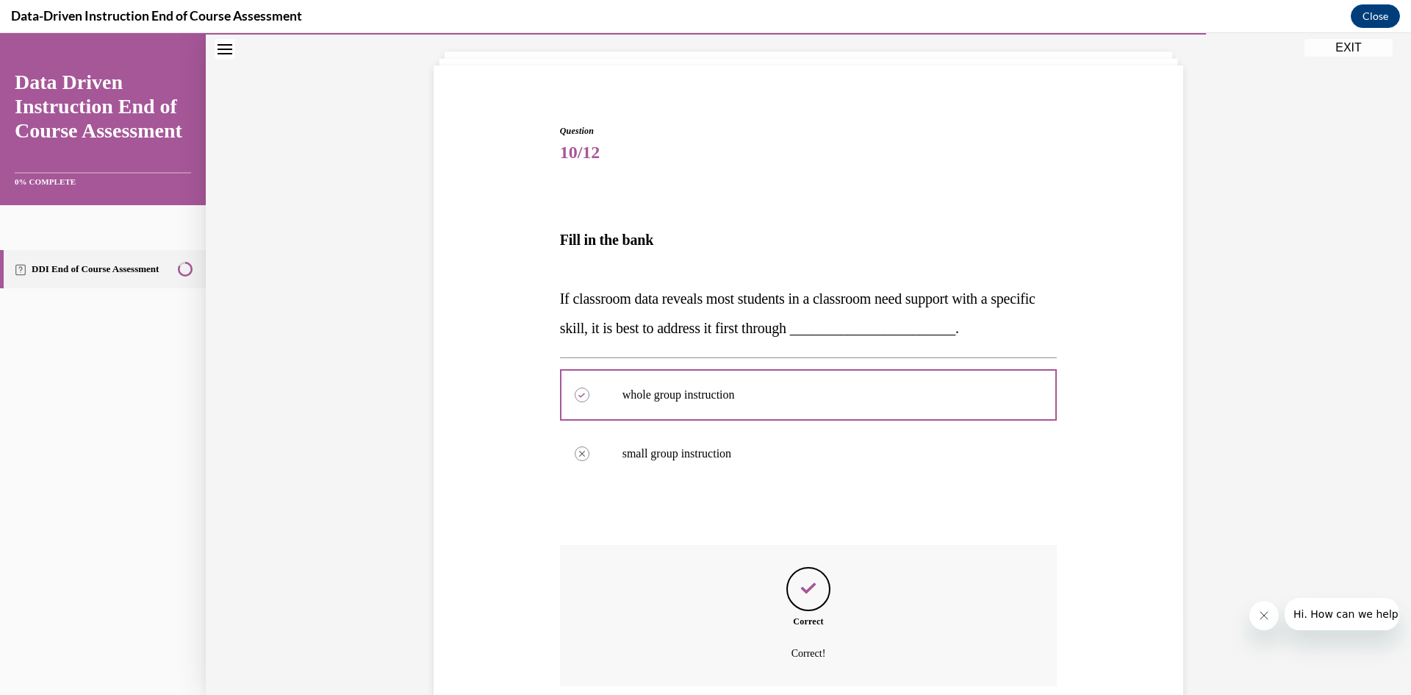
scroll to position [199, 0]
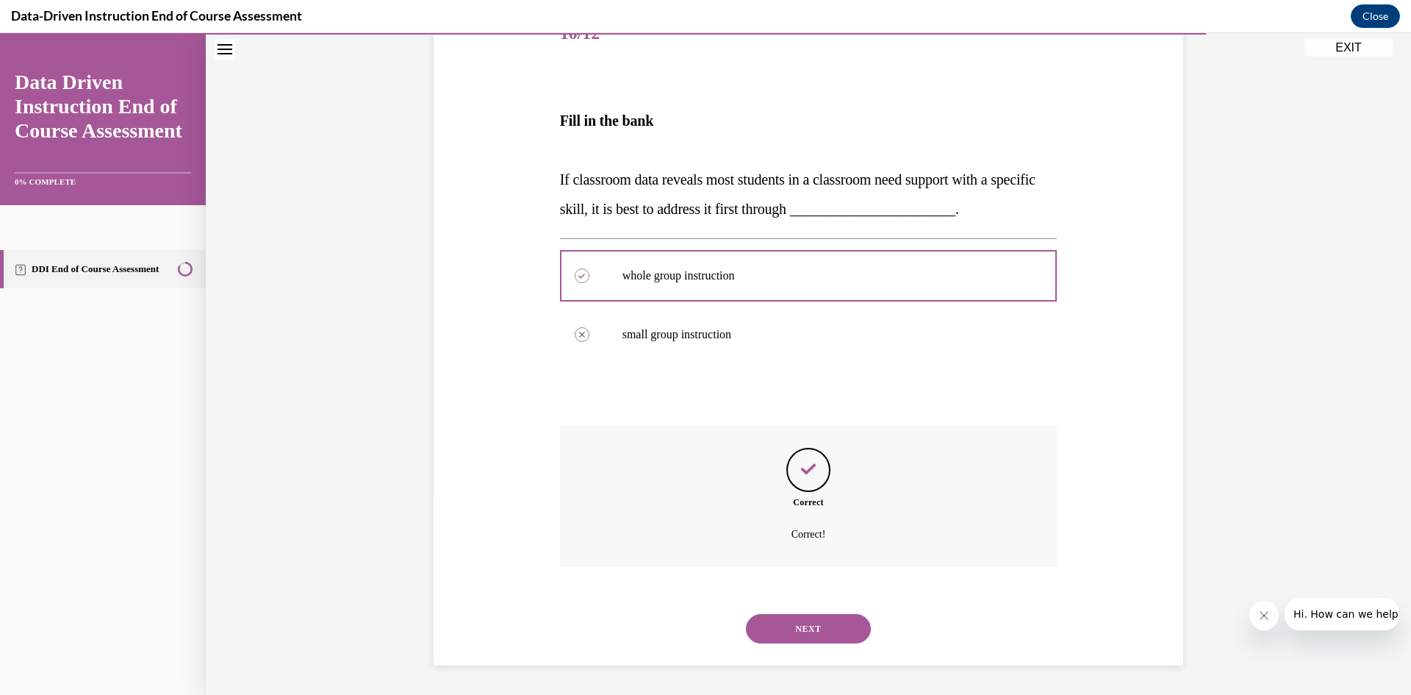
click at [800, 632] on button "NEXT" at bounding box center [808, 628] width 125 height 29
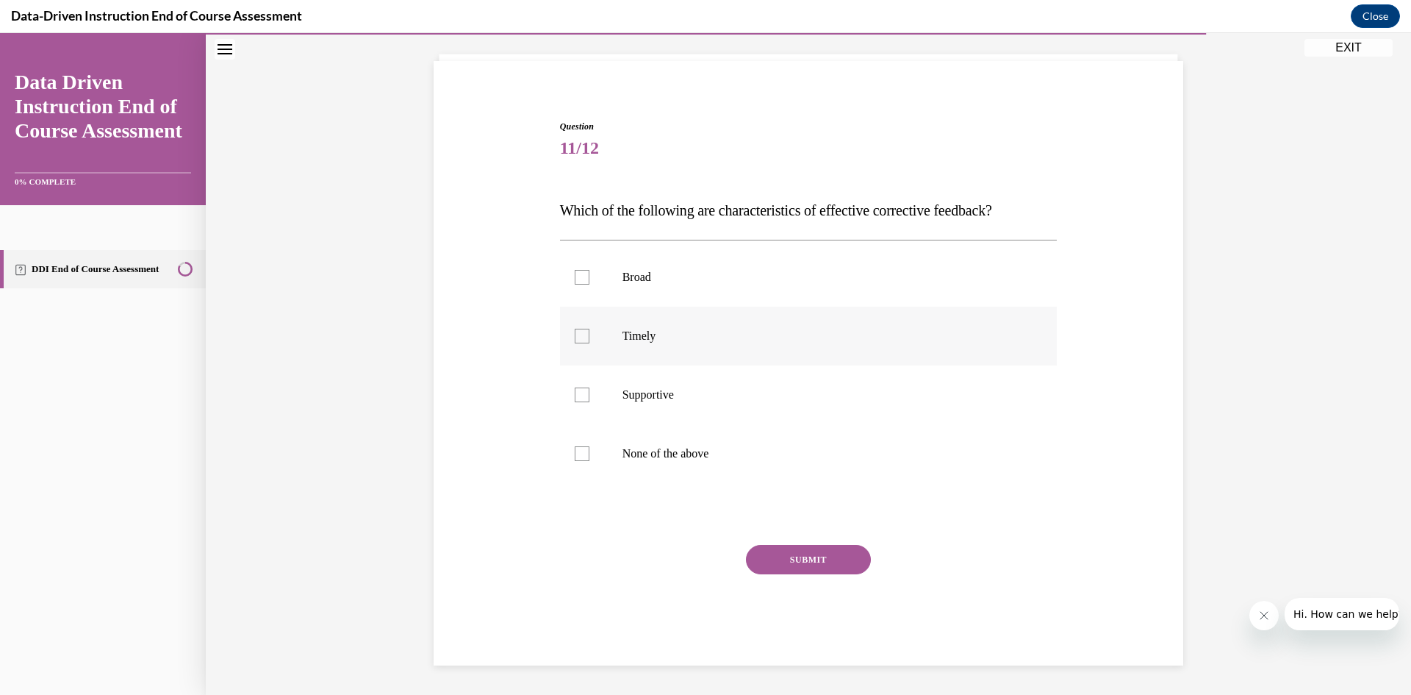
click at [634, 338] on p "Timely" at bounding box center [822, 336] width 398 height 15
click at [589, 338] on input "Timely" at bounding box center [582, 336] width 15 height 15
checkbox input "true"
click at [657, 398] on p "Supportive" at bounding box center [822, 394] width 398 height 15
click at [589, 398] on input "Supportive" at bounding box center [582, 394] width 15 height 15
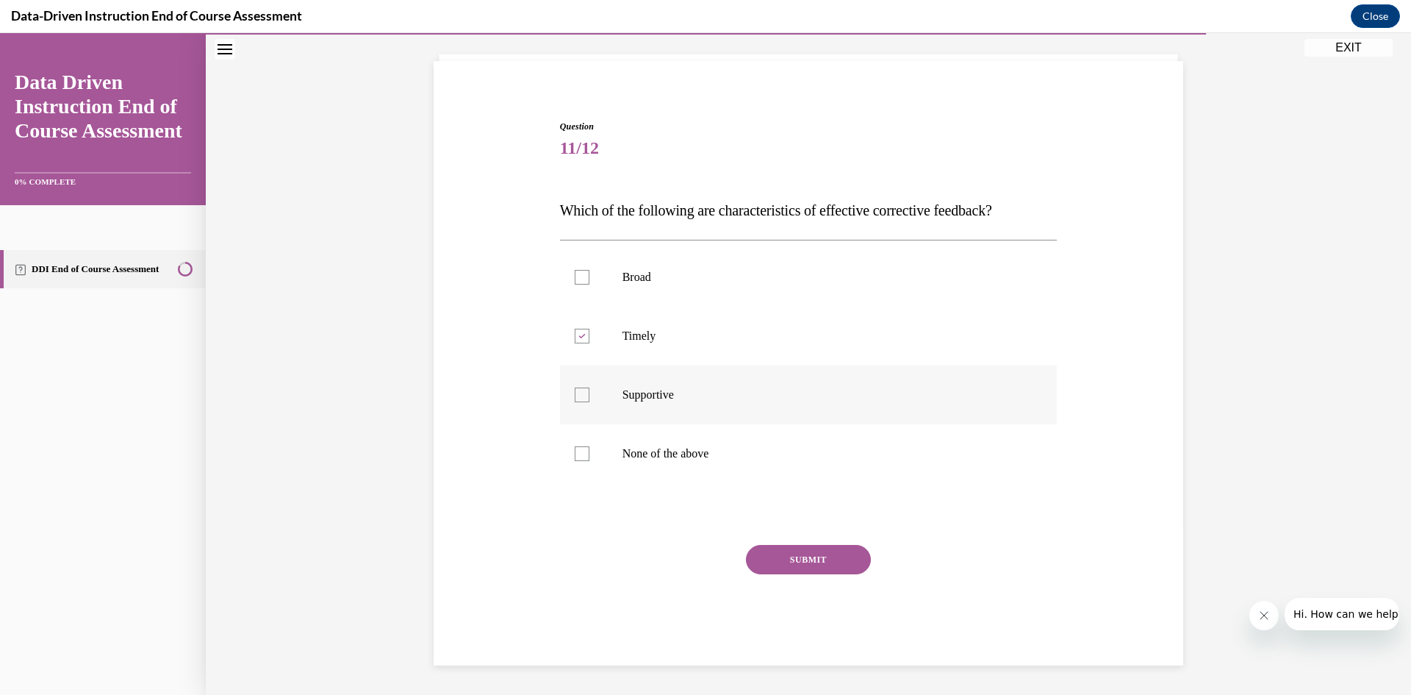
checkbox input "true"
click at [825, 562] on button "SUBMIT" at bounding box center [808, 559] width 125 height 29
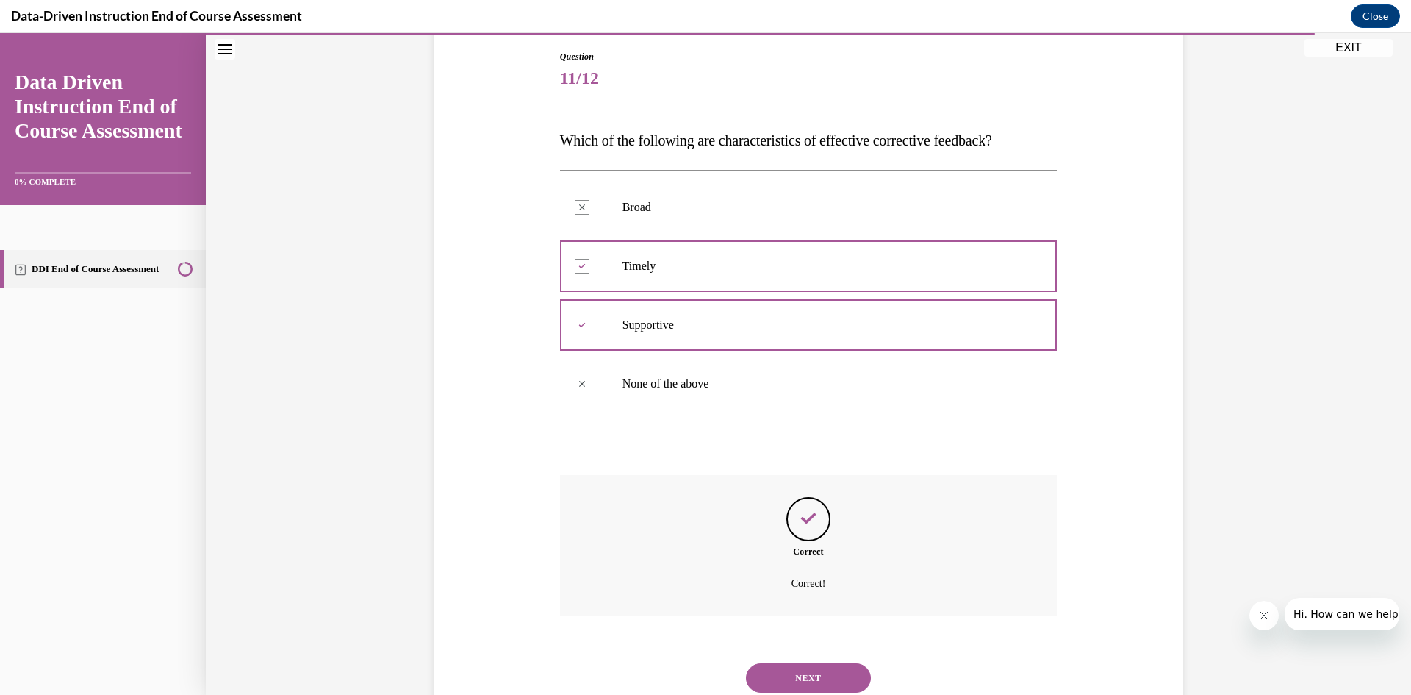
scroll to position [204, 0]
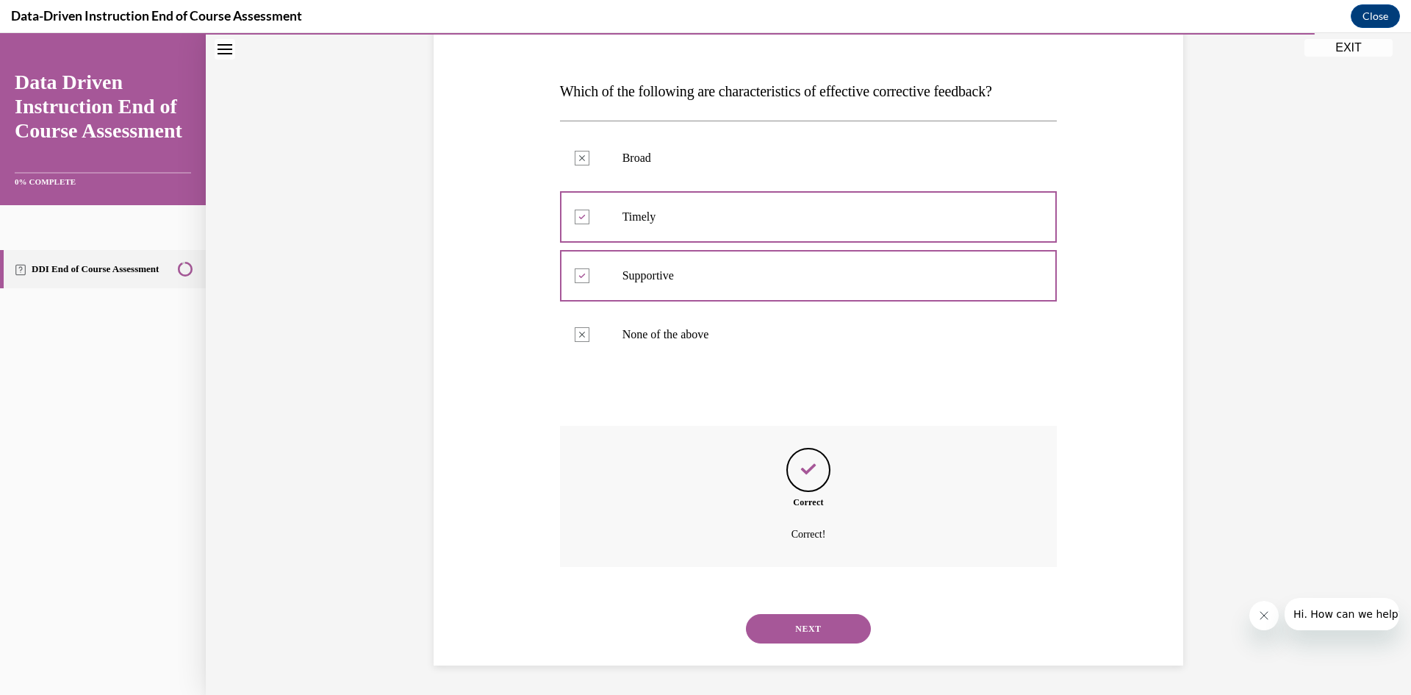
click at [813, 623] on button "NEXT" at bounding box center [808, 628] width 125 height 29
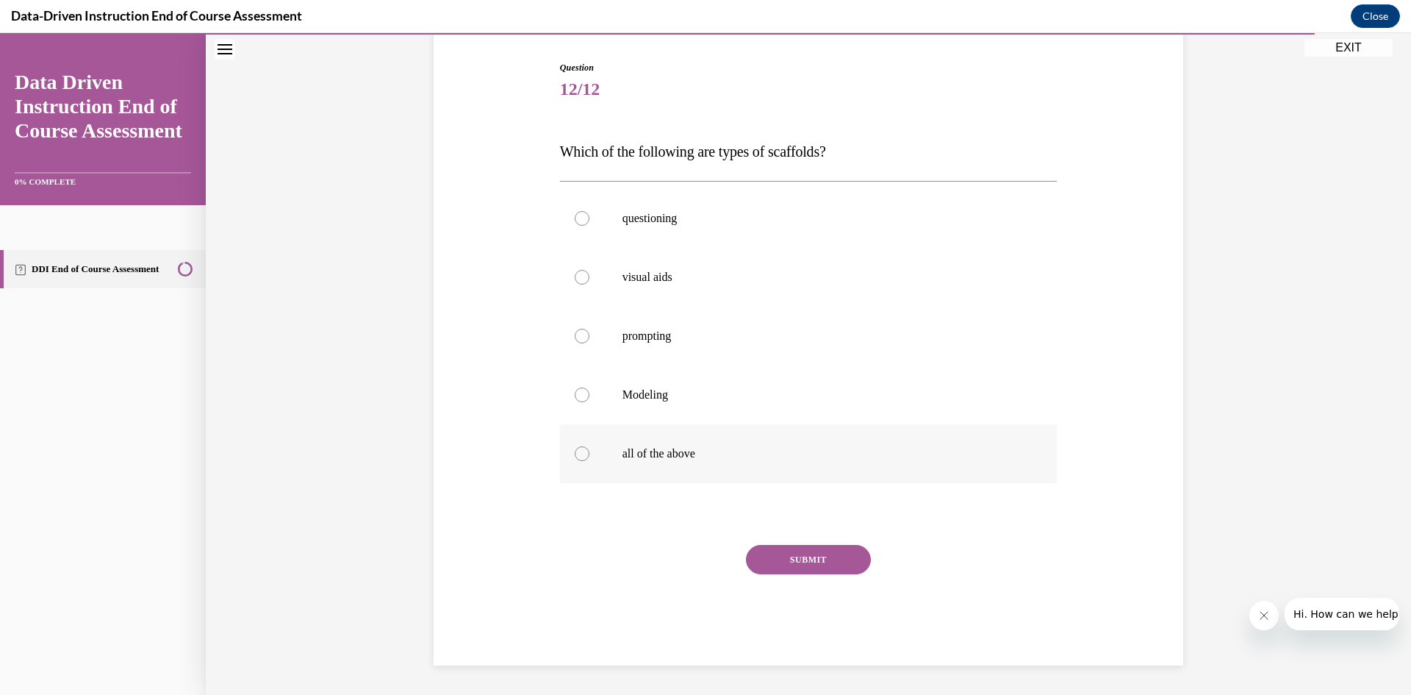
click at [659, 434] on label "all of the above" at bounding box center [809, 453] width 498 height 59
click at [589, 446] on input "all of the above" at bounding box center [582, 453] width 15 height 15
radio input "true"
click at [802, 550] on button "SUBMIT" at bounding box center [808, 559] width 125 height 29
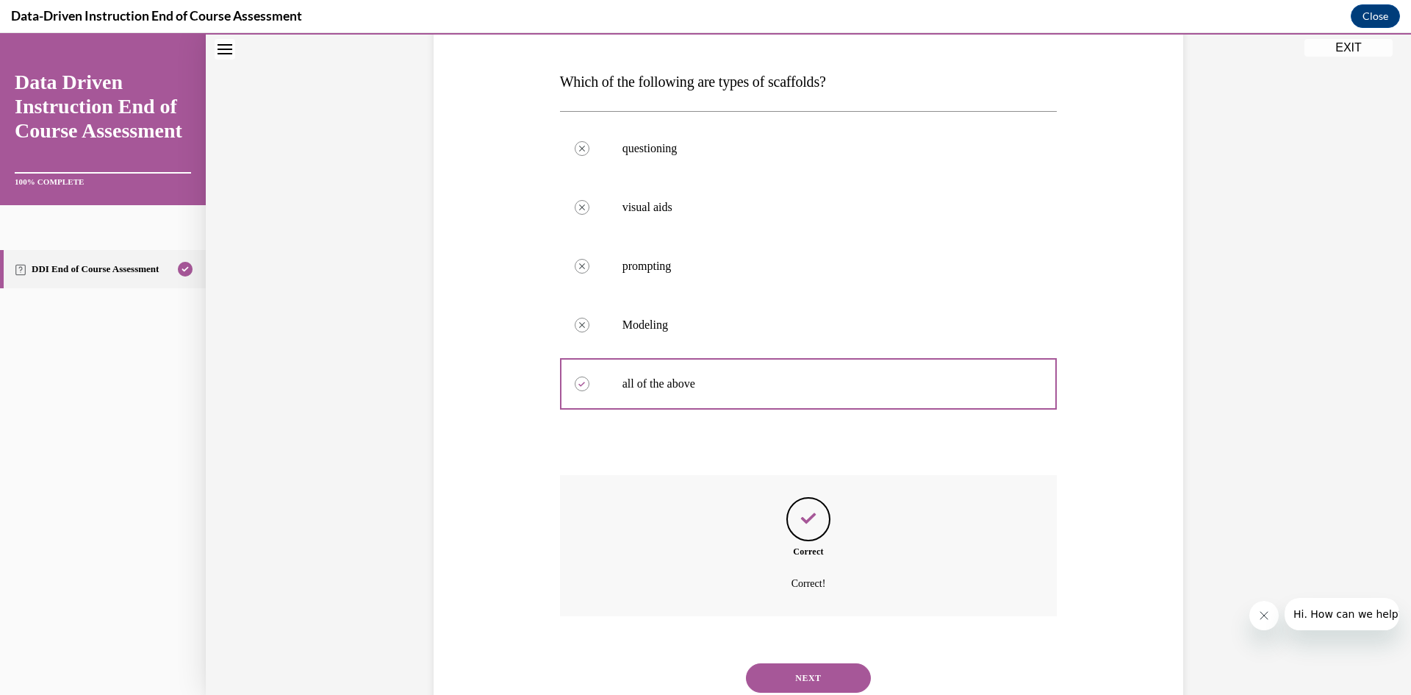
scroll to position [262, 0]
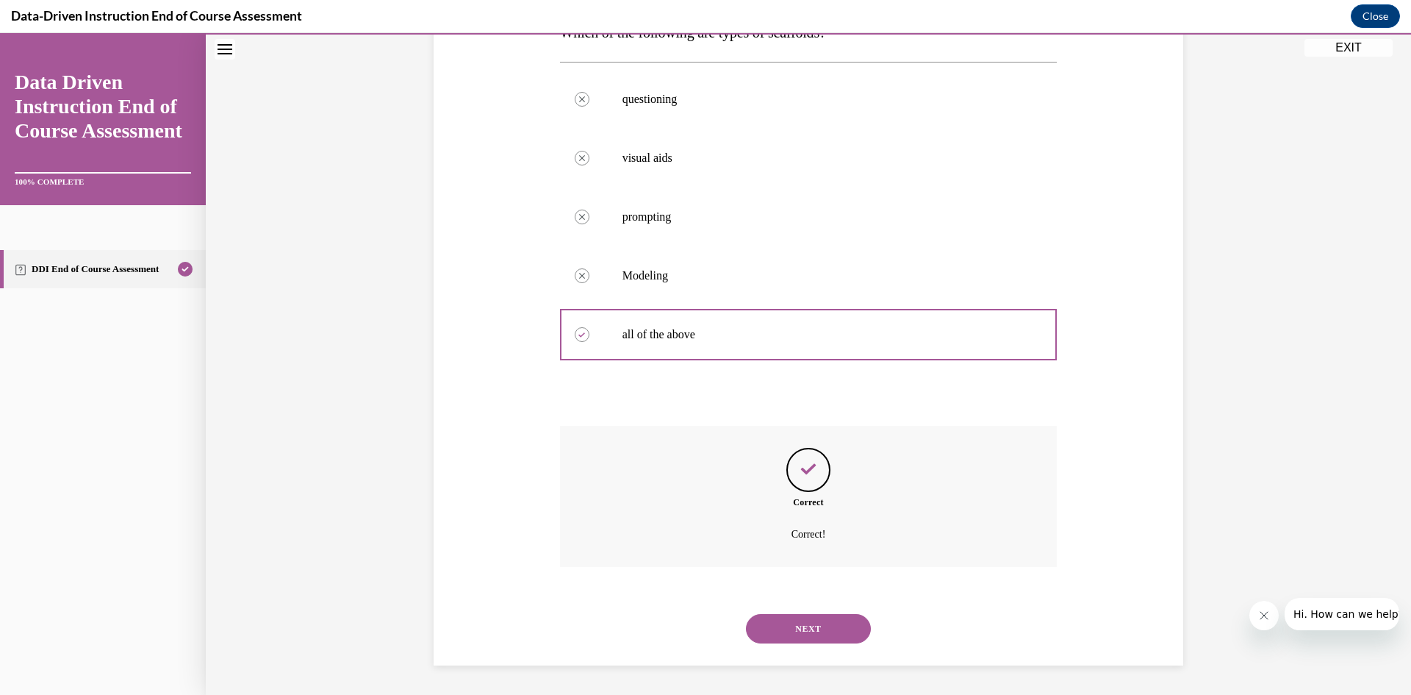
click at [835, 622] on button "NEXT" at bounding box center [808, 628] width 125 height 29
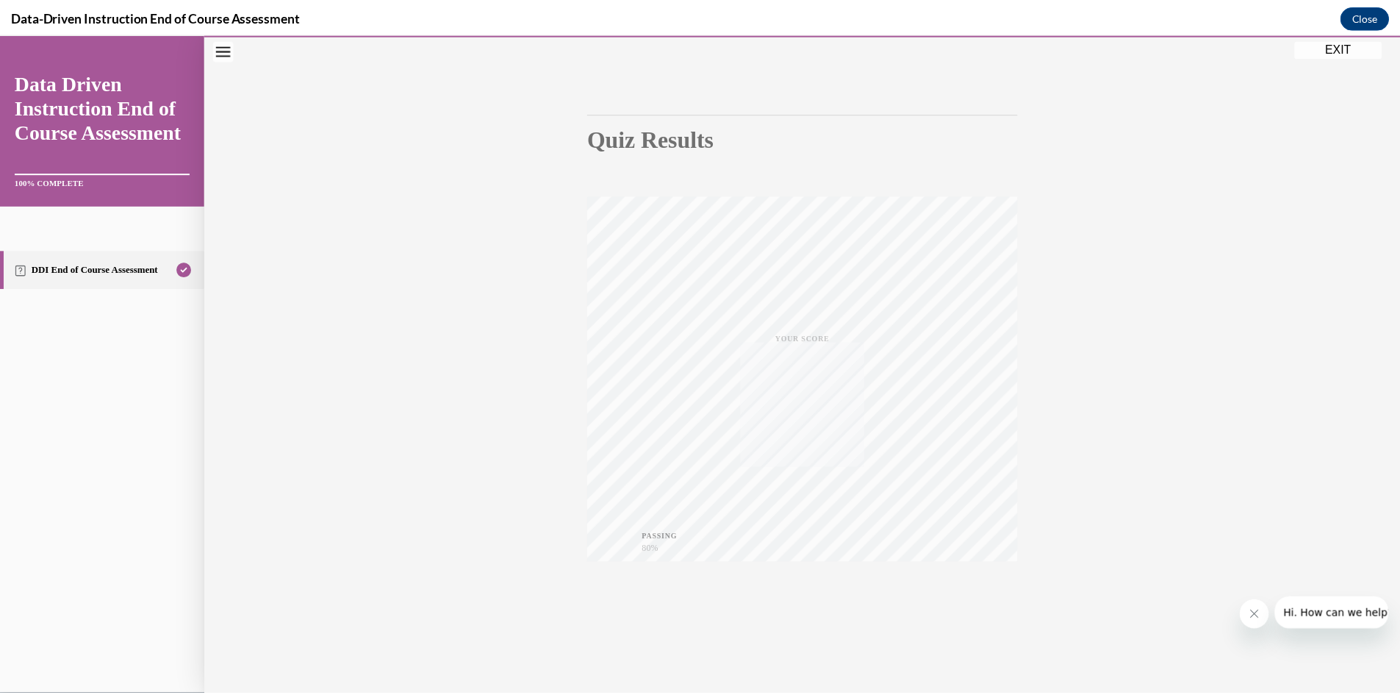
scroll to position [92, 0]
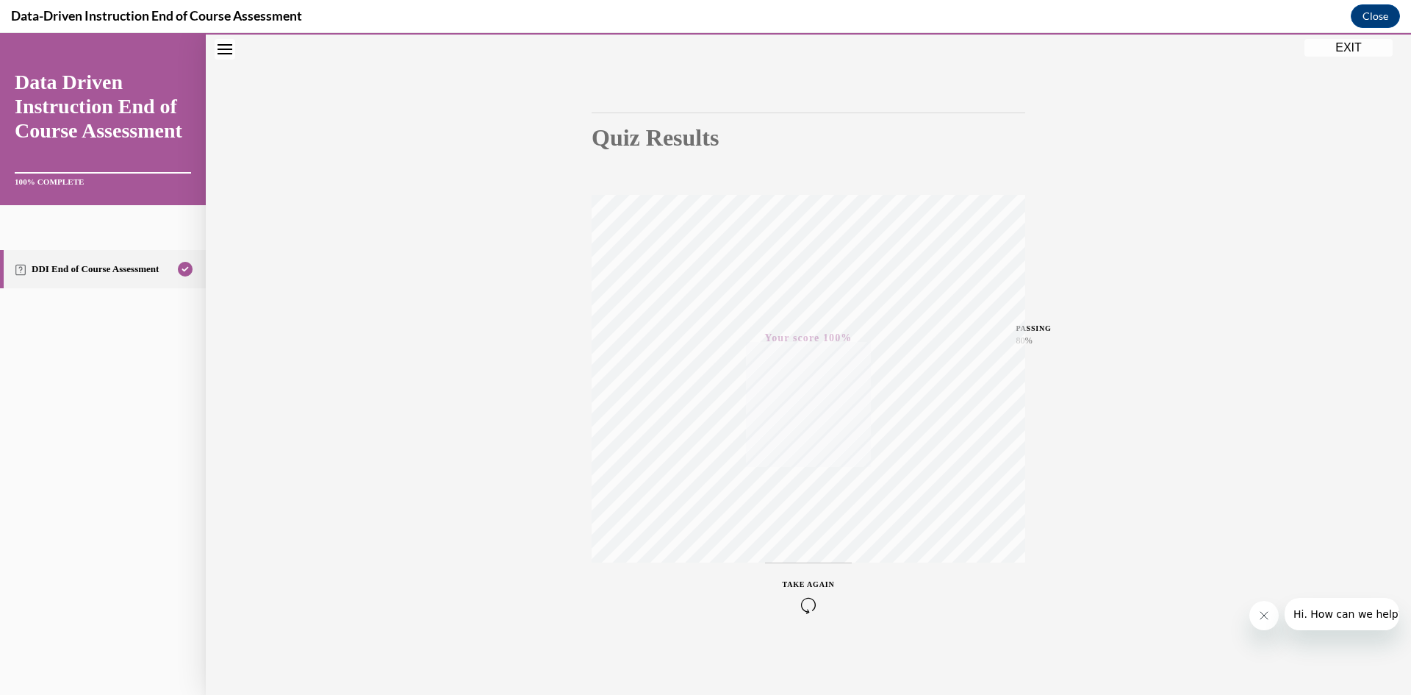
click at [1353, 43] on button "EXIT" at bounding box center [1349, 48] width 88 height 18
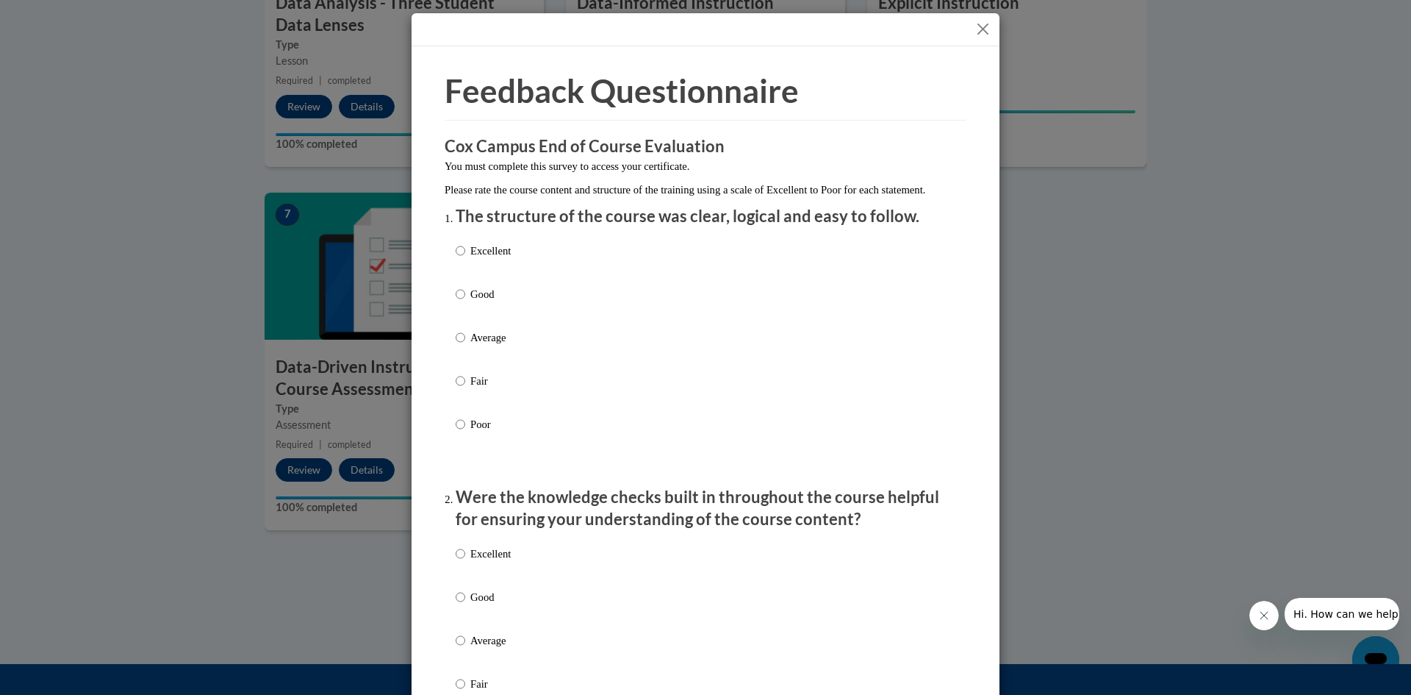
click at [985, 33] on button "Close" at bounding box center [983, 29] width 18 height 18
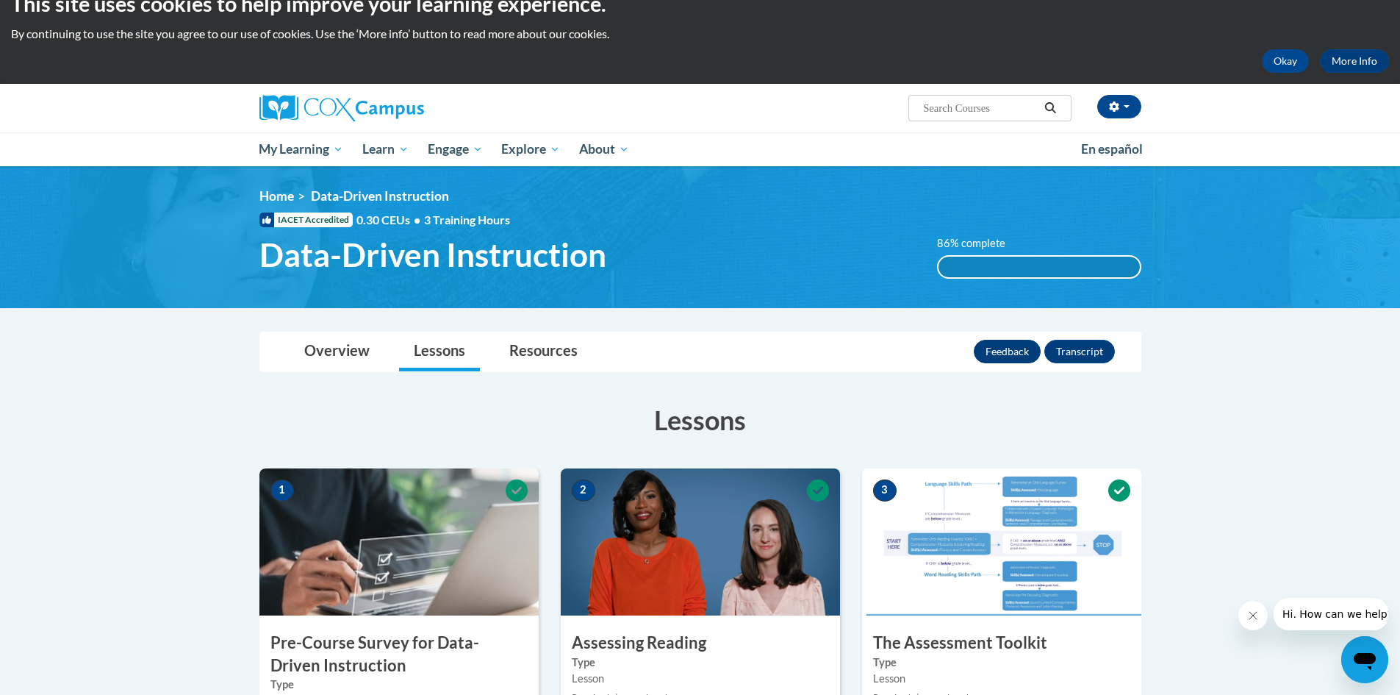
scroll to position [0, 0]
